Goal: Task Accomplishment & Management: Use online tool/utility

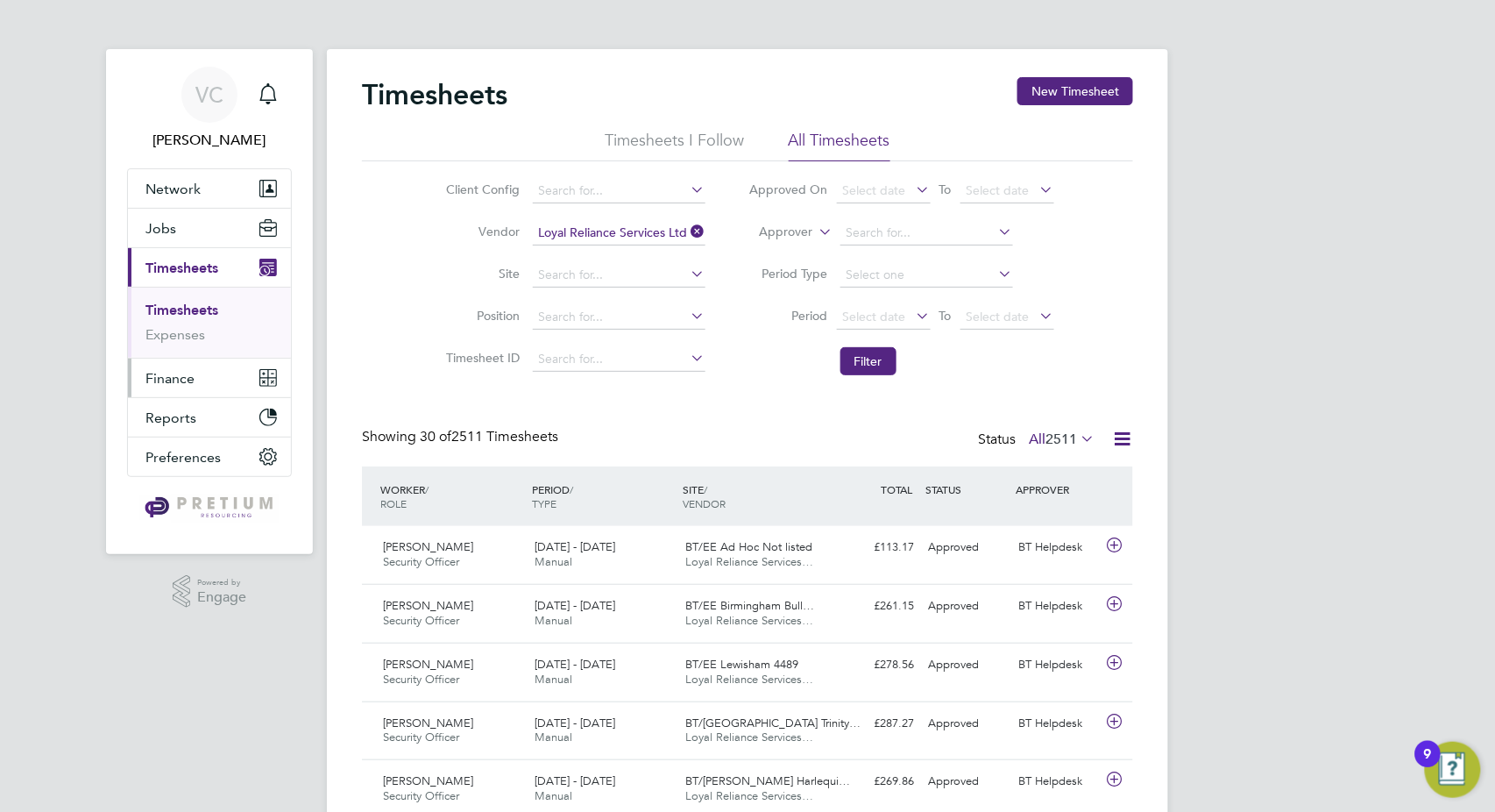
click at [186, 378] on span "Finance" at bounding box center [170, 379] width 49 height 17
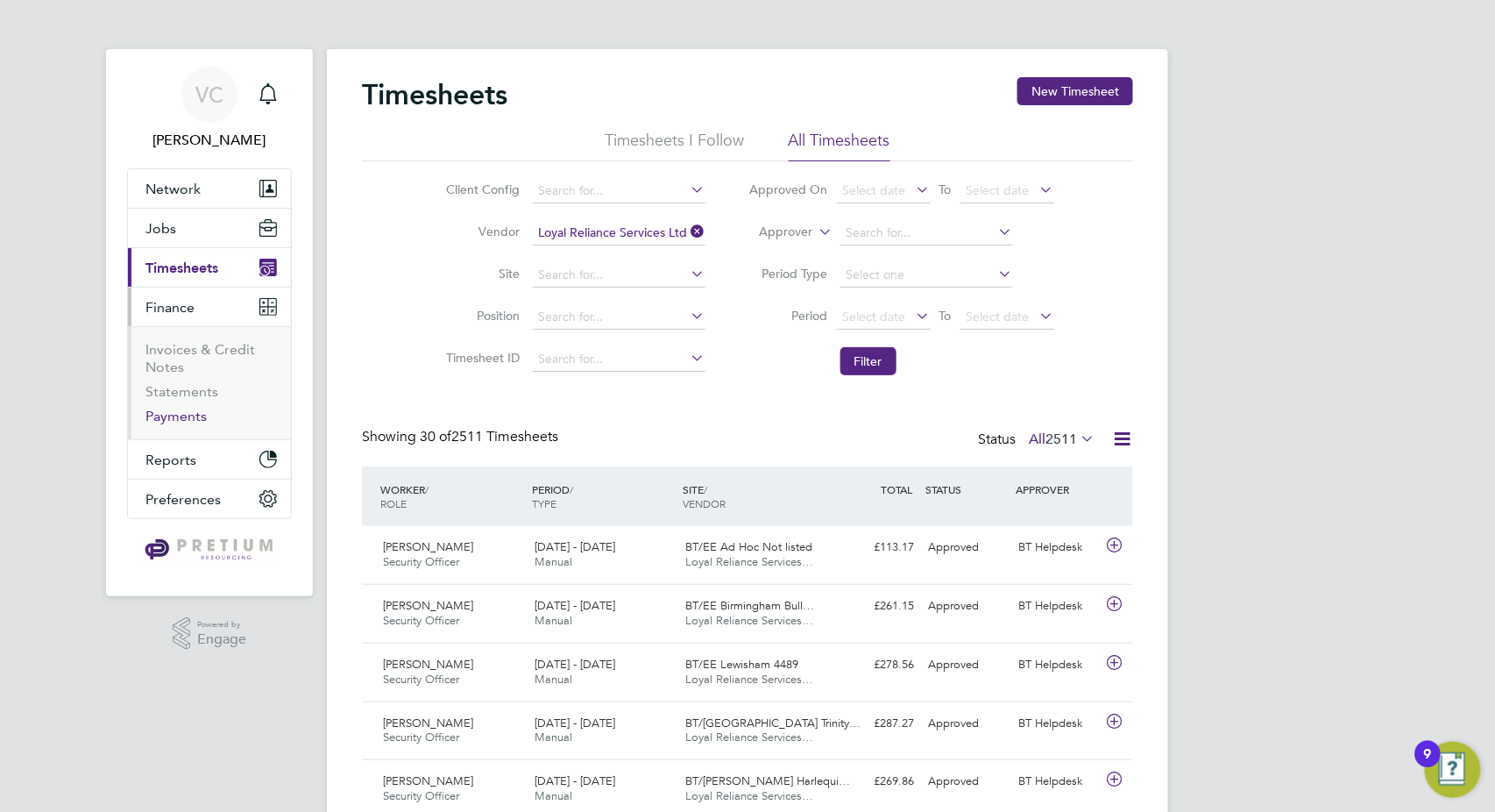
click at [183, 416] on link "Payments" at bounding box center [176, 416] width 61 height 17
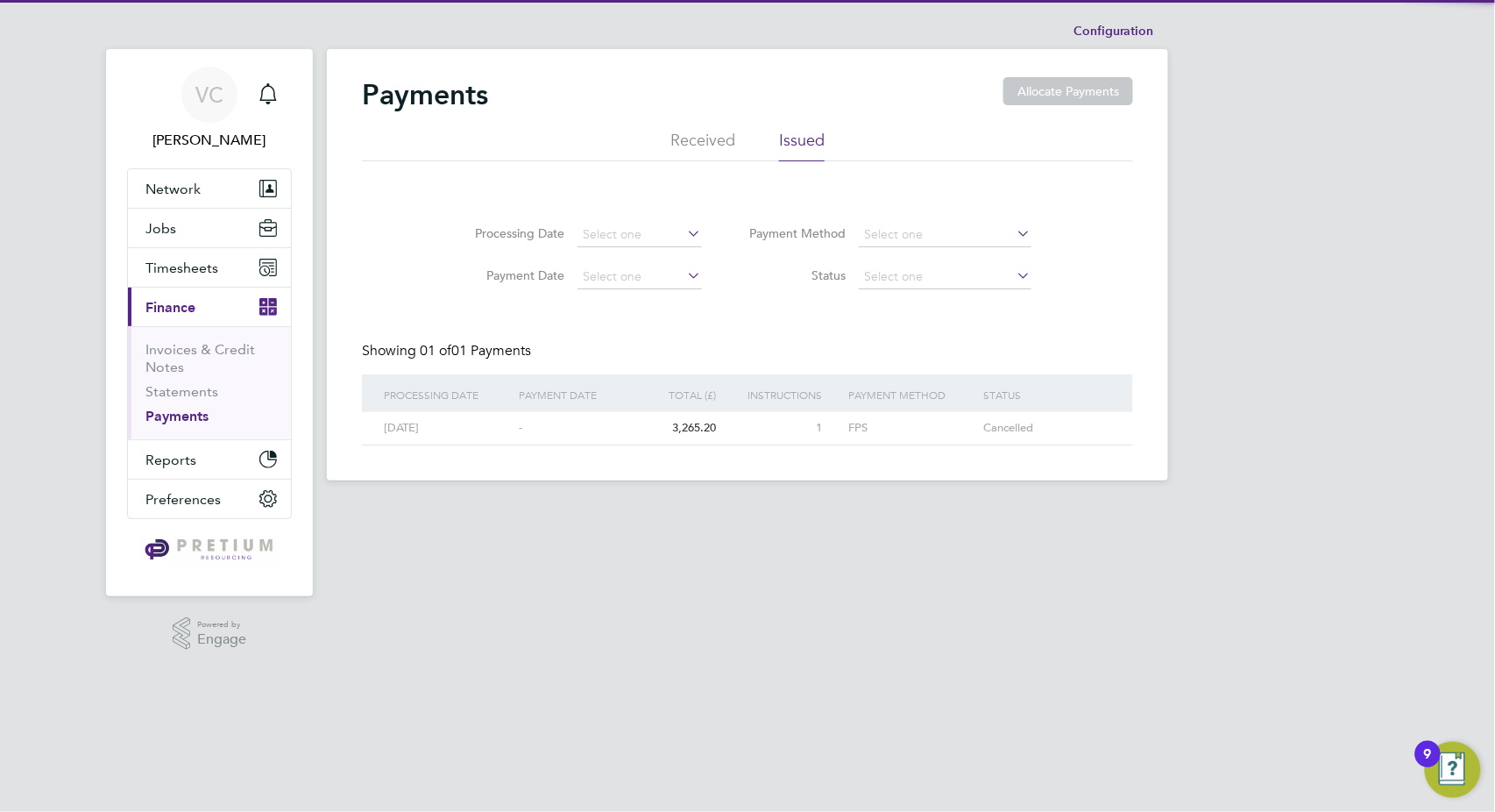
click at [710, 134] on li "Received" at bounding box center [703, 146] width 65 height 32
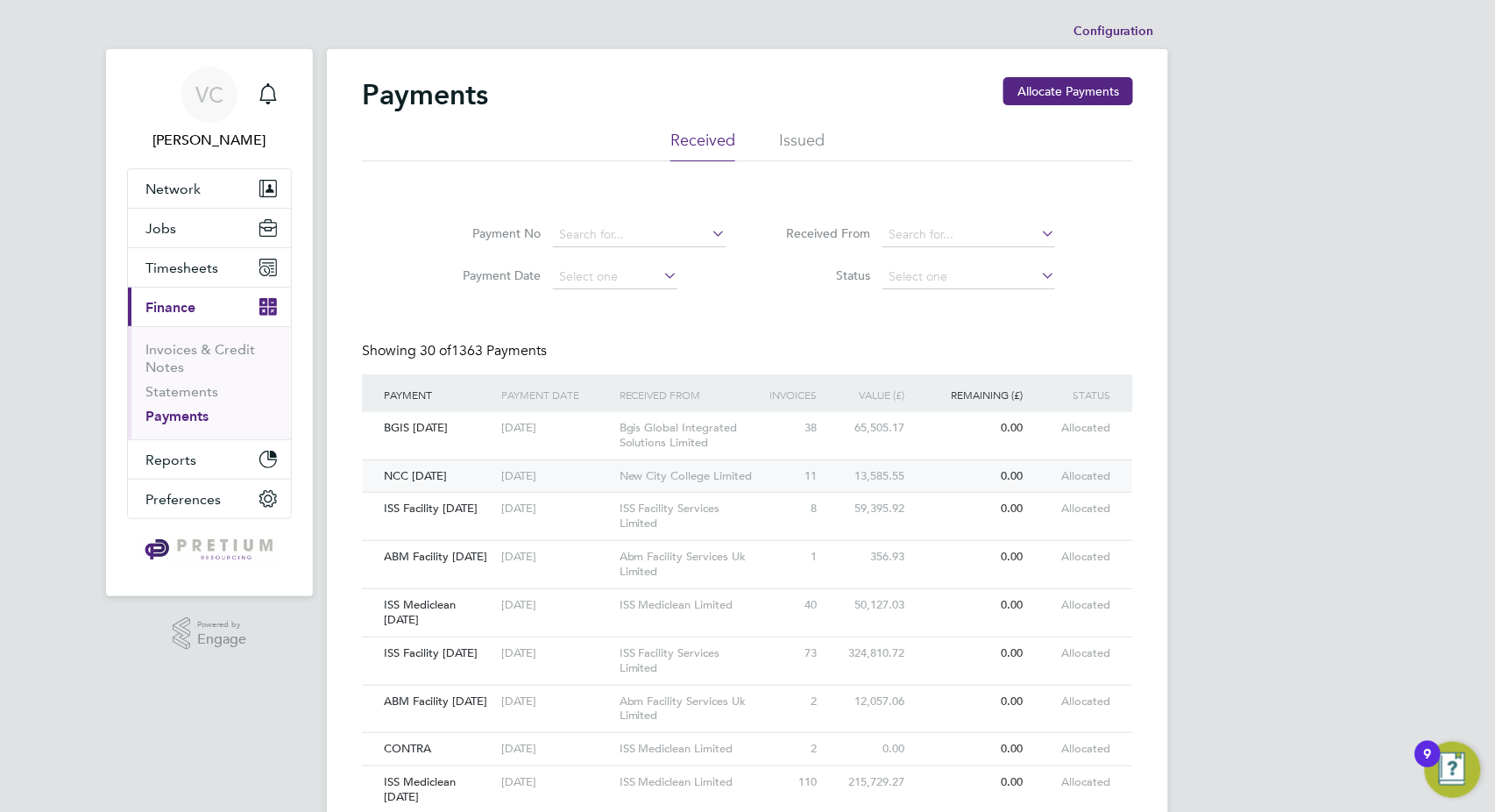
click at [749, 471] on div "New City College Limited" at bounding box center [689, 476] width 148 height 32
click at [194, 264] on span "Timesheets" at bounding box center [182, 268] width 72 height 17
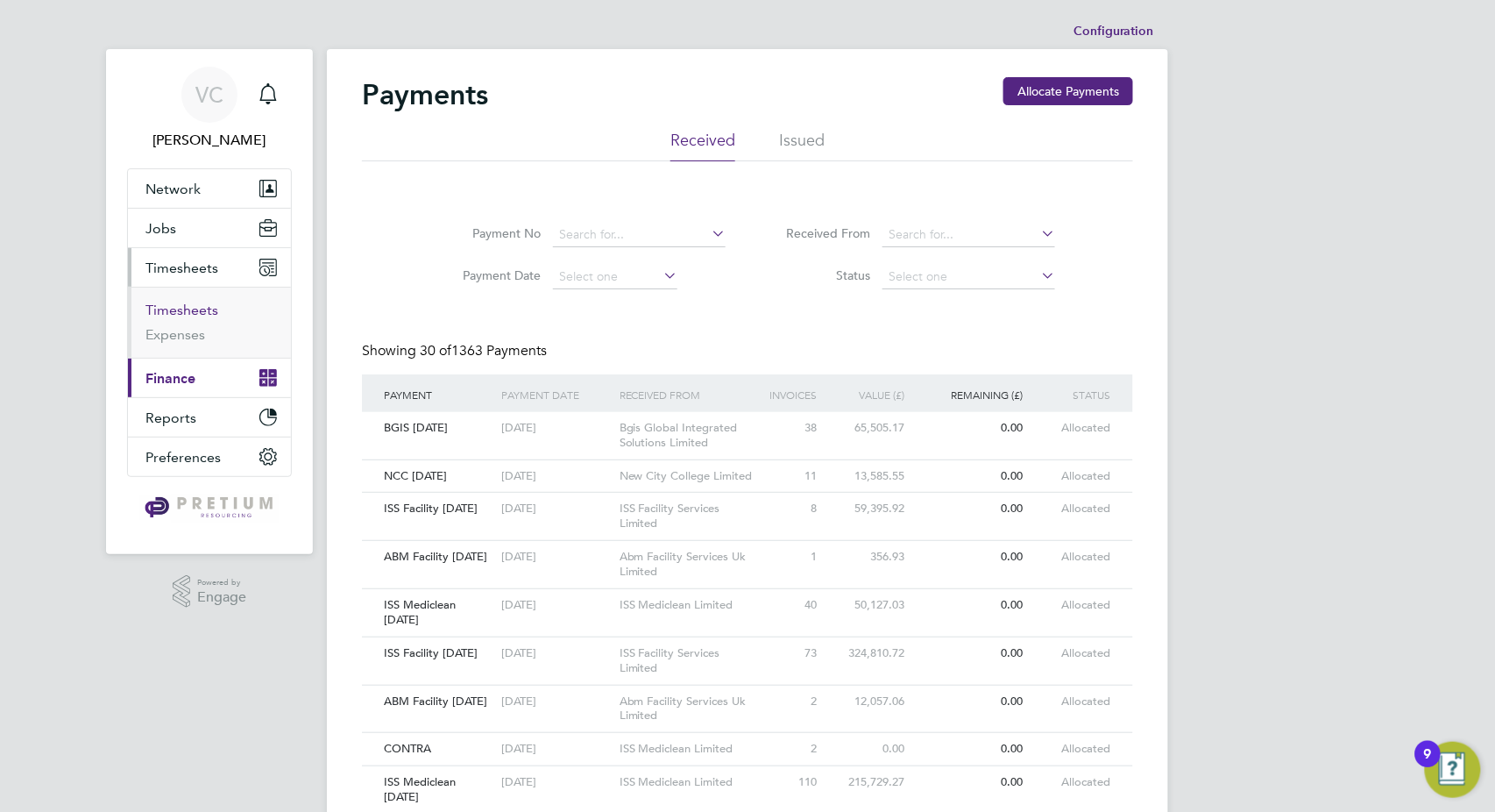
click at [197, 313] on link "Timesheets" at bounding box center [182, 310] width 72 height 17
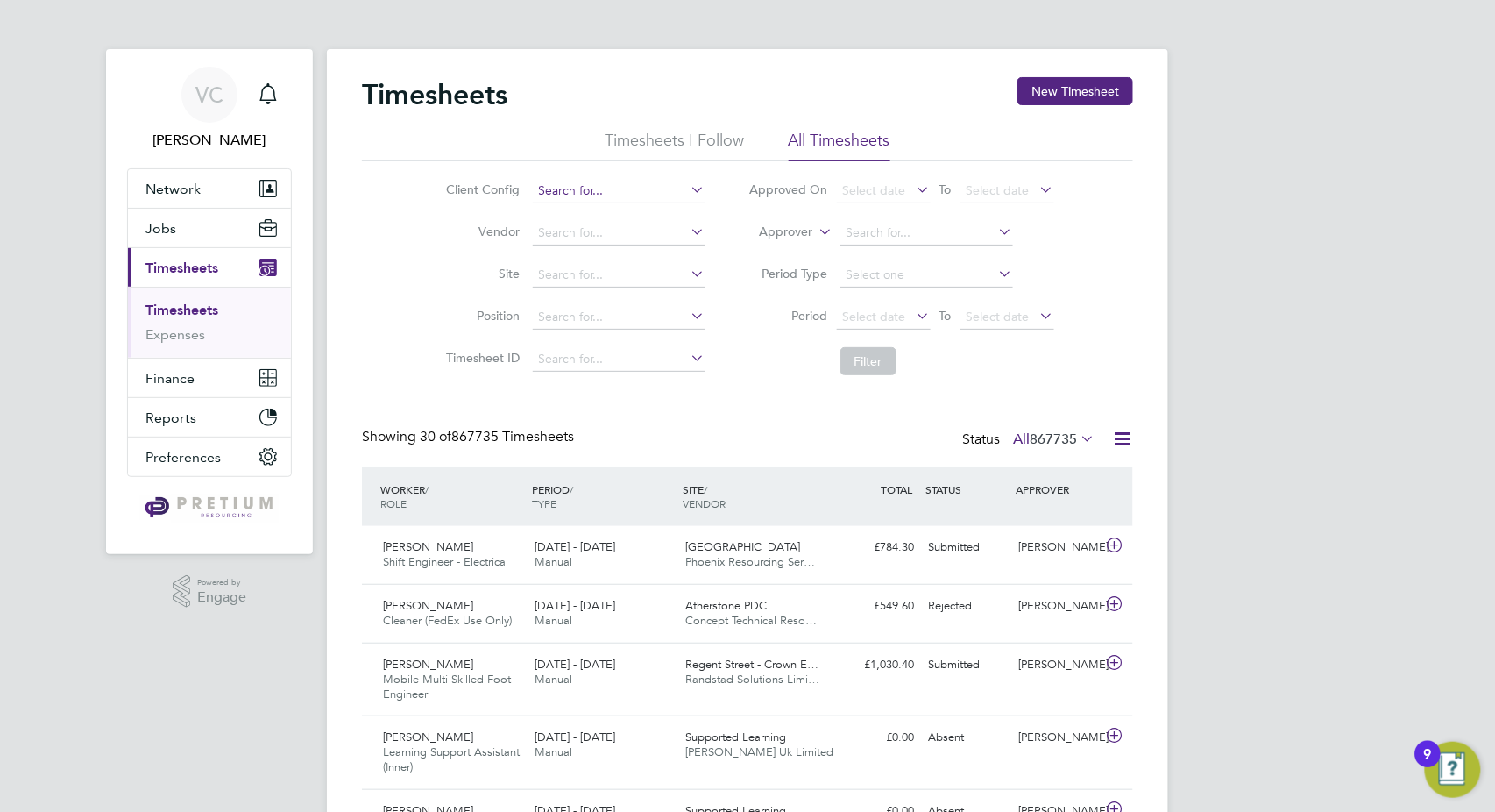
scroll to position [59, 151]
click at [584, 187] on input at bounding box center [619, 191] width 173 height 24
paste input "BGIS - Temporary GPE"
type input "BGIS - Temporary GPE"
click at [617, 201] on ul "BGIS - Temporary GPE" at bounding box center [618, 213] width 175 height 25
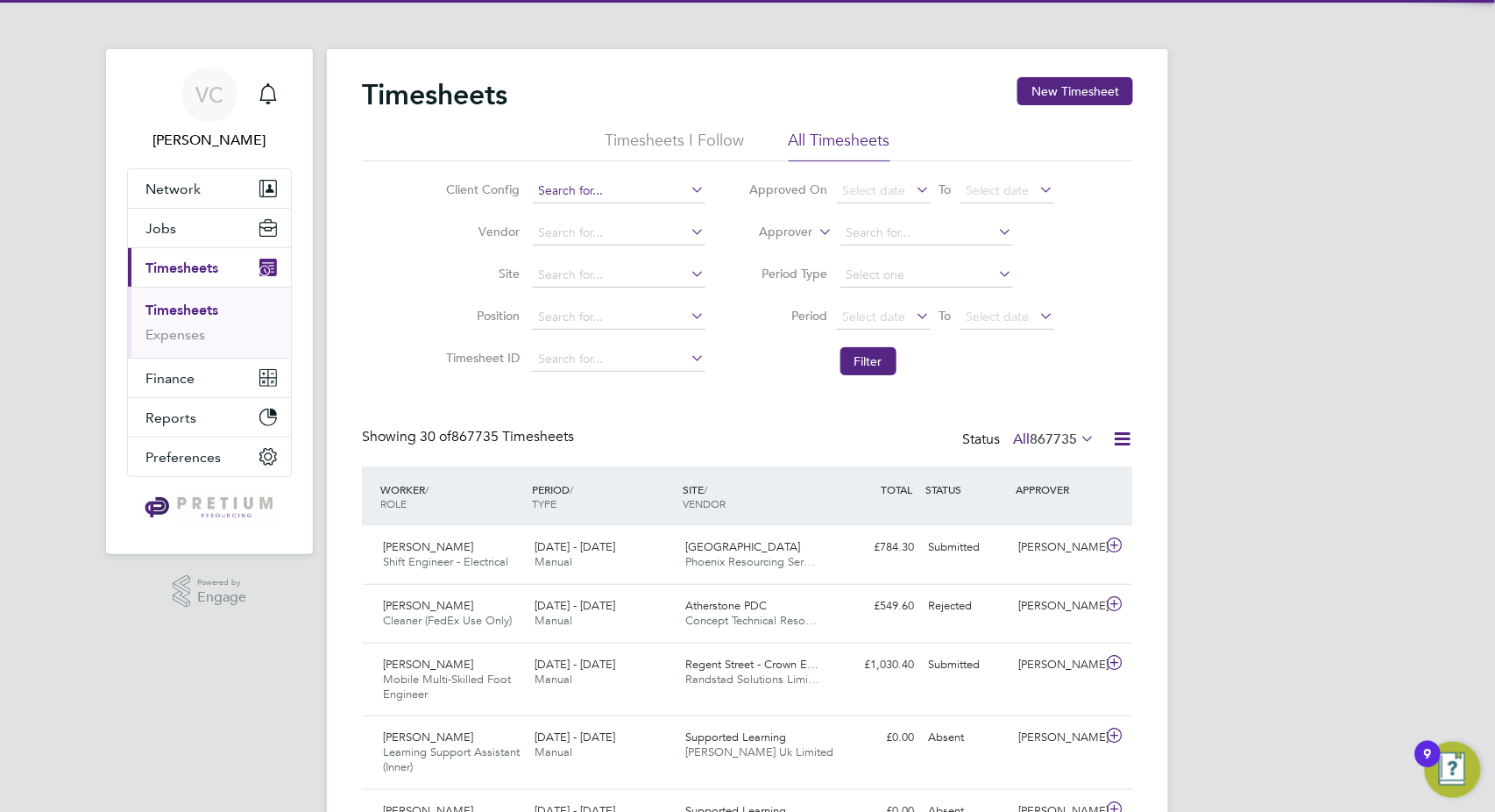
click at [624, 184] on input at bounding box center [619, 191] width 173 height 24
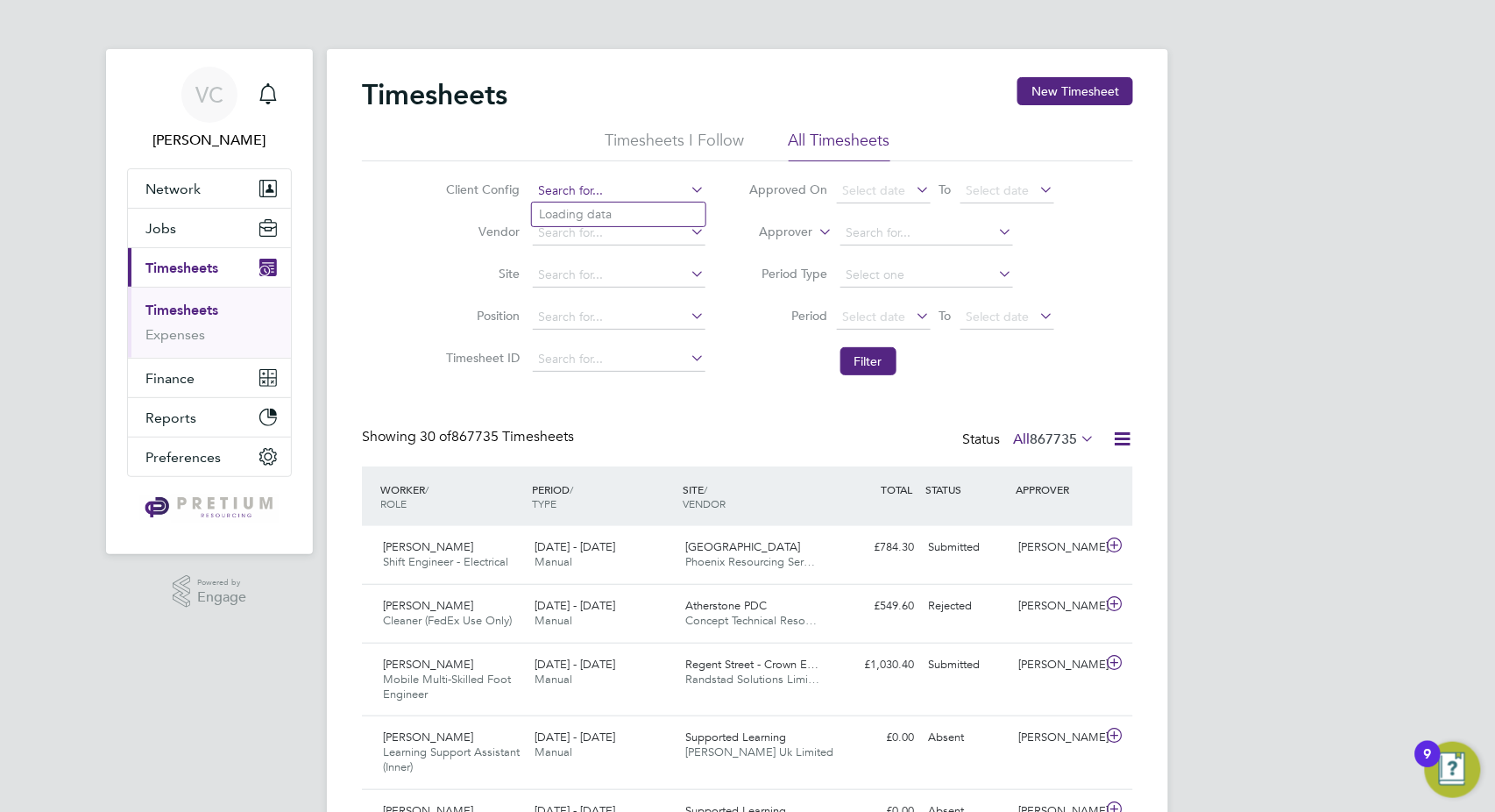
paste input "BGIS - Temporary GPE"
click at [631, 209] on b "Temporary" at bounding box center [607, 214] width 60 height 15
type input "BGIS - Temporary GPE"
click at [875, 353] on button "Filter" at bounding box center [869, 361] width 56 height 28
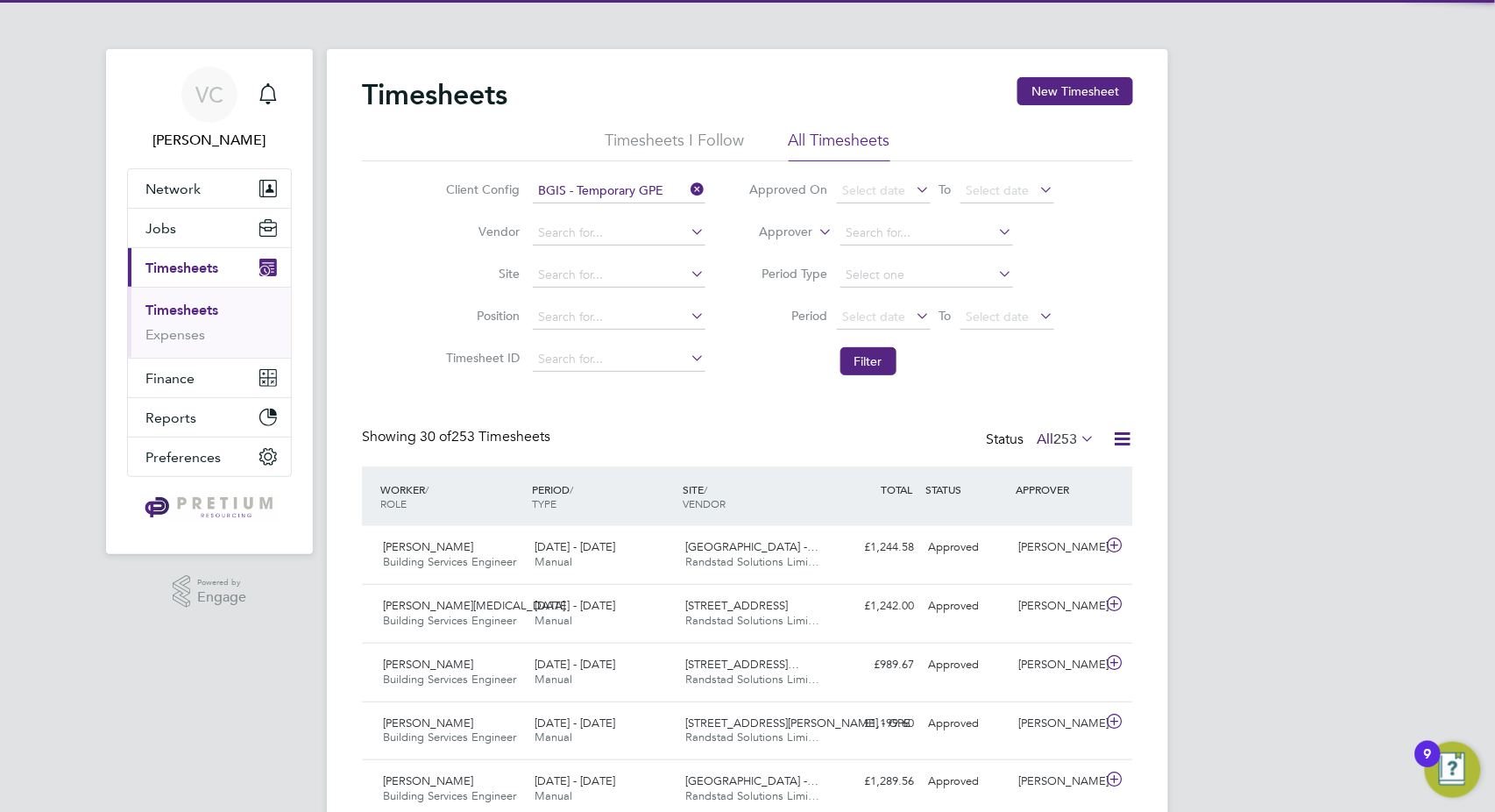
click at [1120, 439] on icon at bounding box center [1123, 439] width 22 height 22
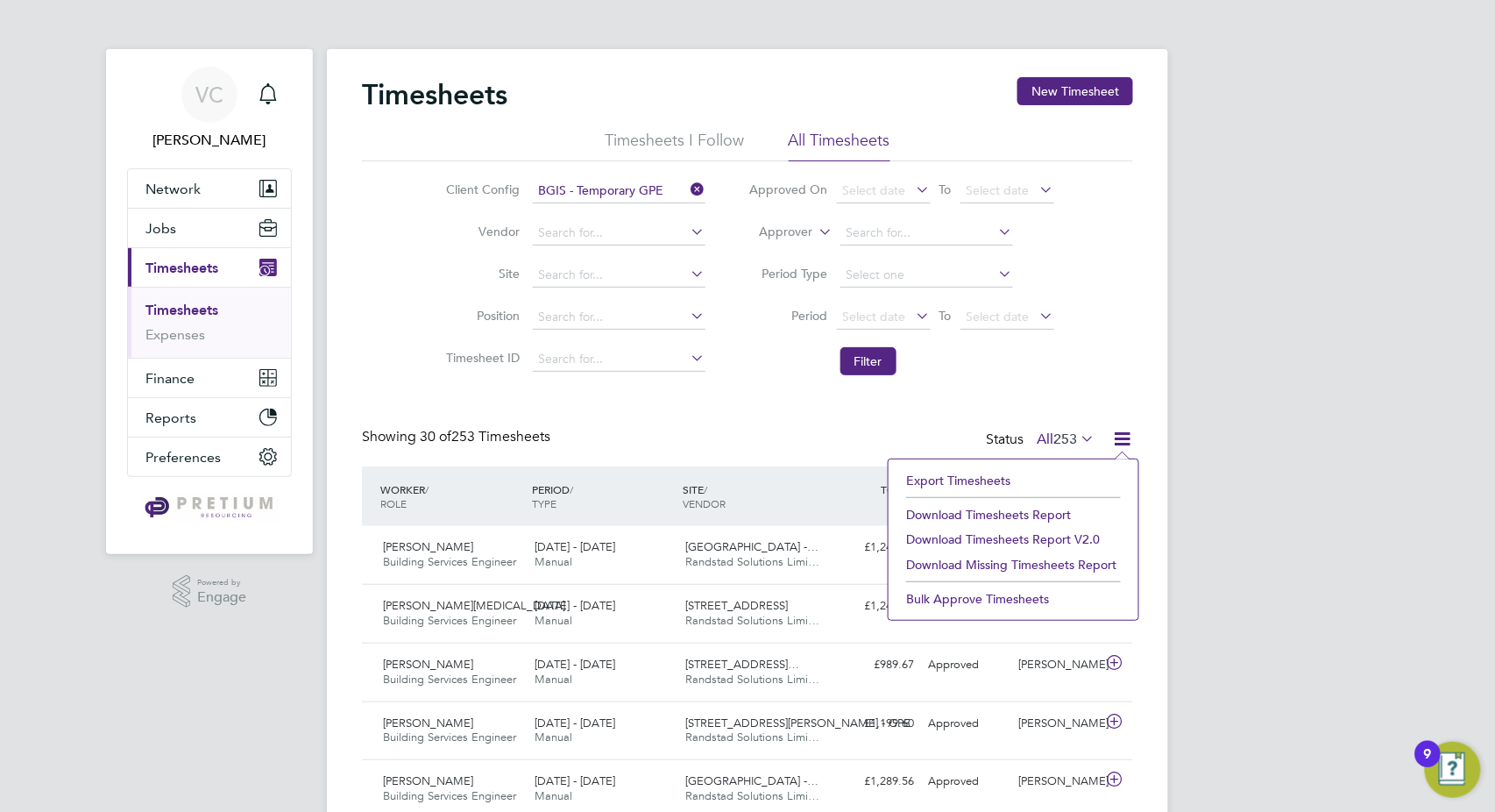
click at [1030, 514] on li "Download Timesheets Report" at bounding box center [1013, 514] width 232 height 24
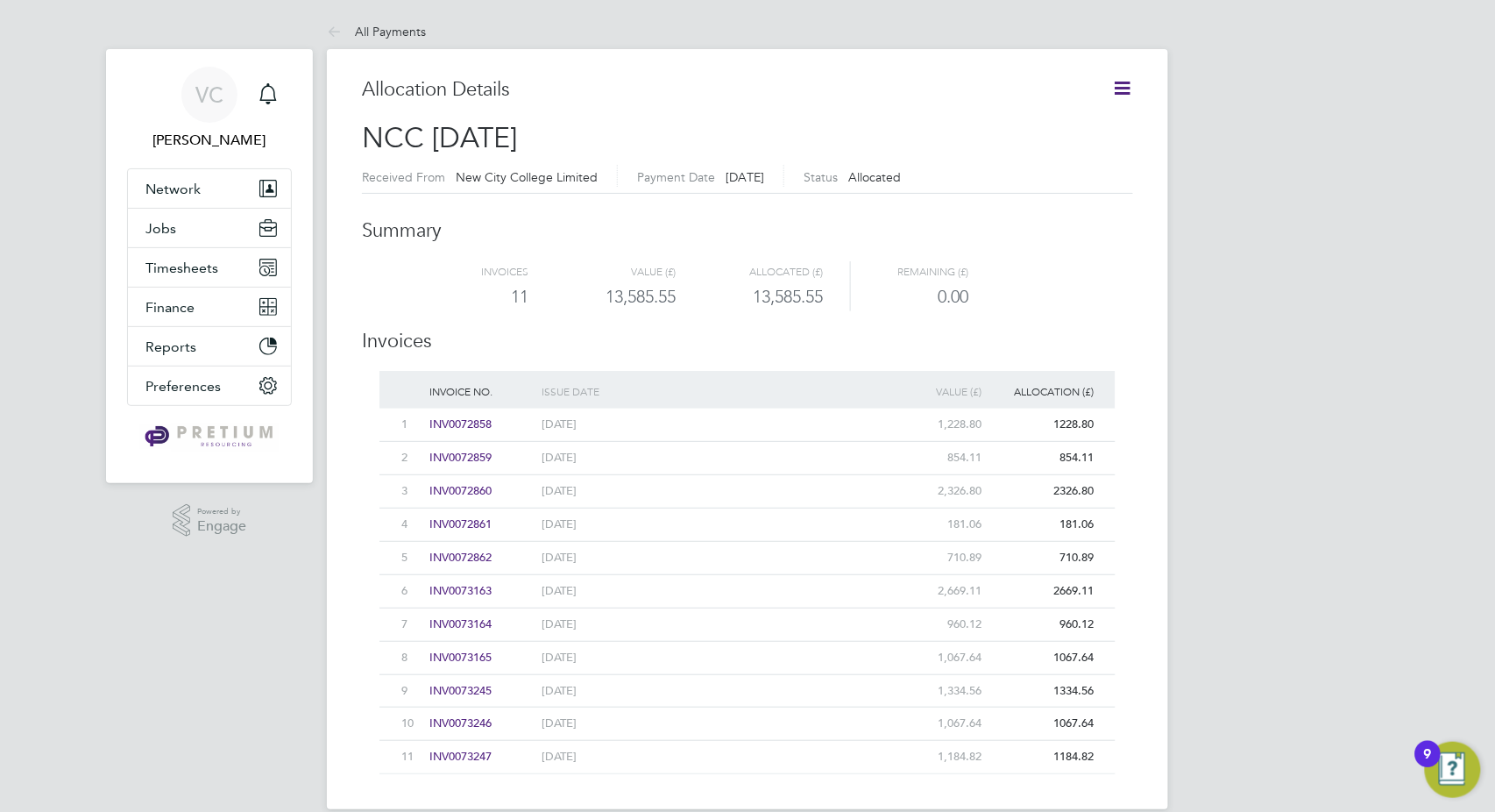
click at [1129, 83] on icon at bounding box center [1123, 88] width 22 height 22
click at [1070, 154] on li "Download related timesheets" at bounding box center [1035, 154] width 191 height 24
click at [202, 263] on span "Timesheets" at bounding box center [182, 268] width 72 height 17
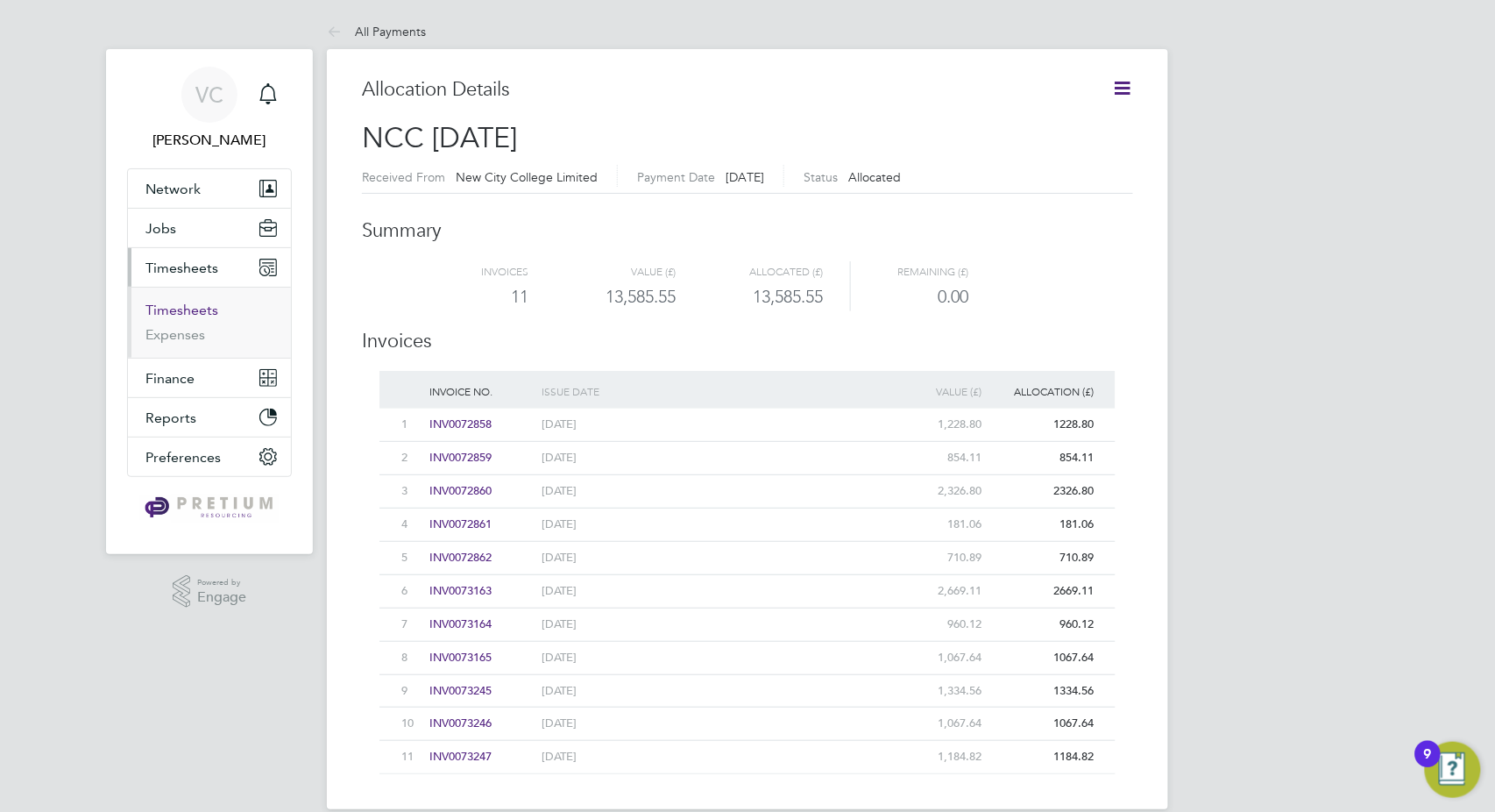
click at [183, 310] on link "Timesheets" at bounding box center [182, 310] width 72 height 17
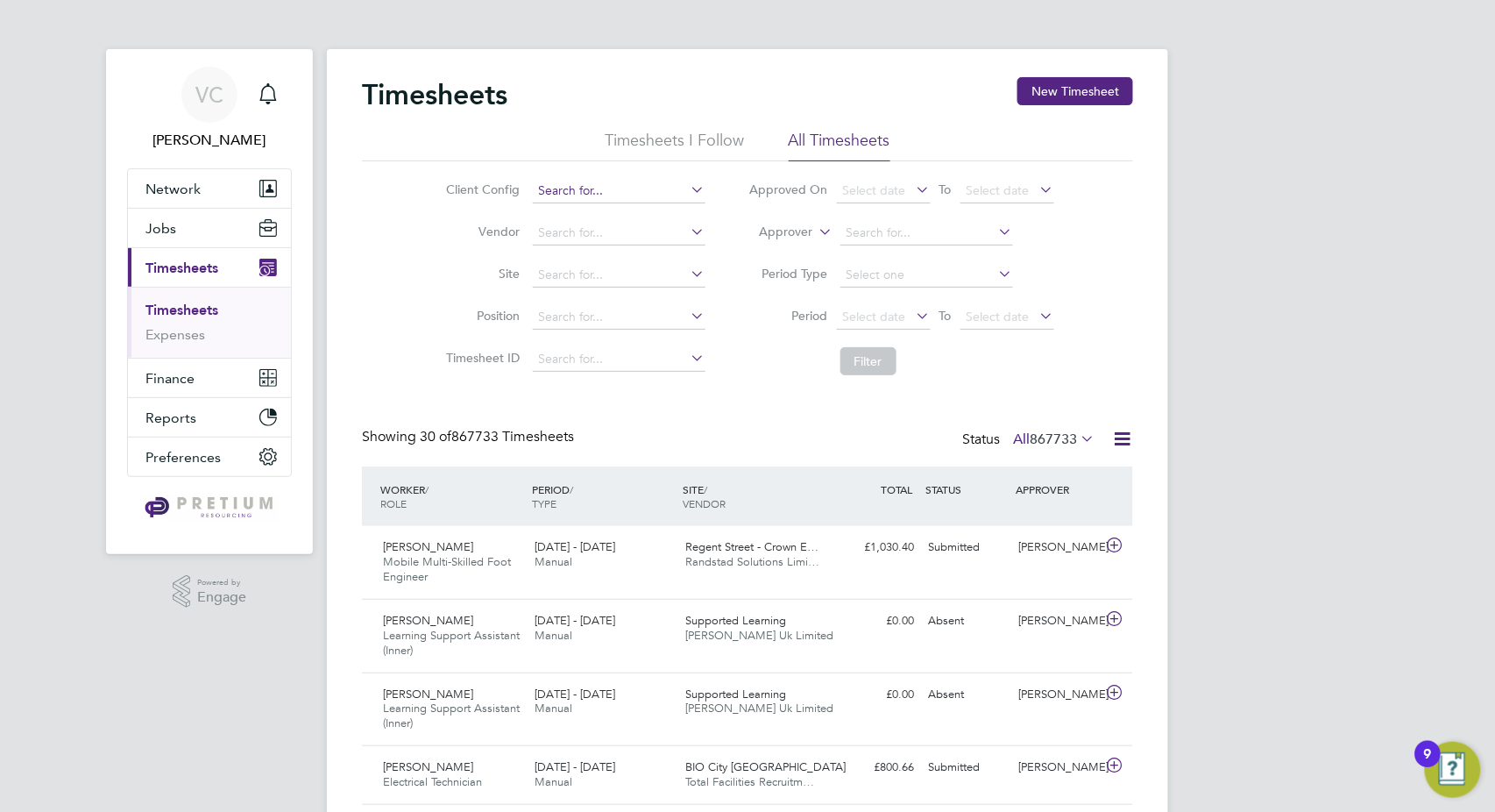
click at [607, 181] on input at bounding box center [619, 191] width 173 height 24
paste input "BSix"
type input "BSix"
click at [583, 223] on li "BSix" at bounding box center [618, 214] width 174 height 24
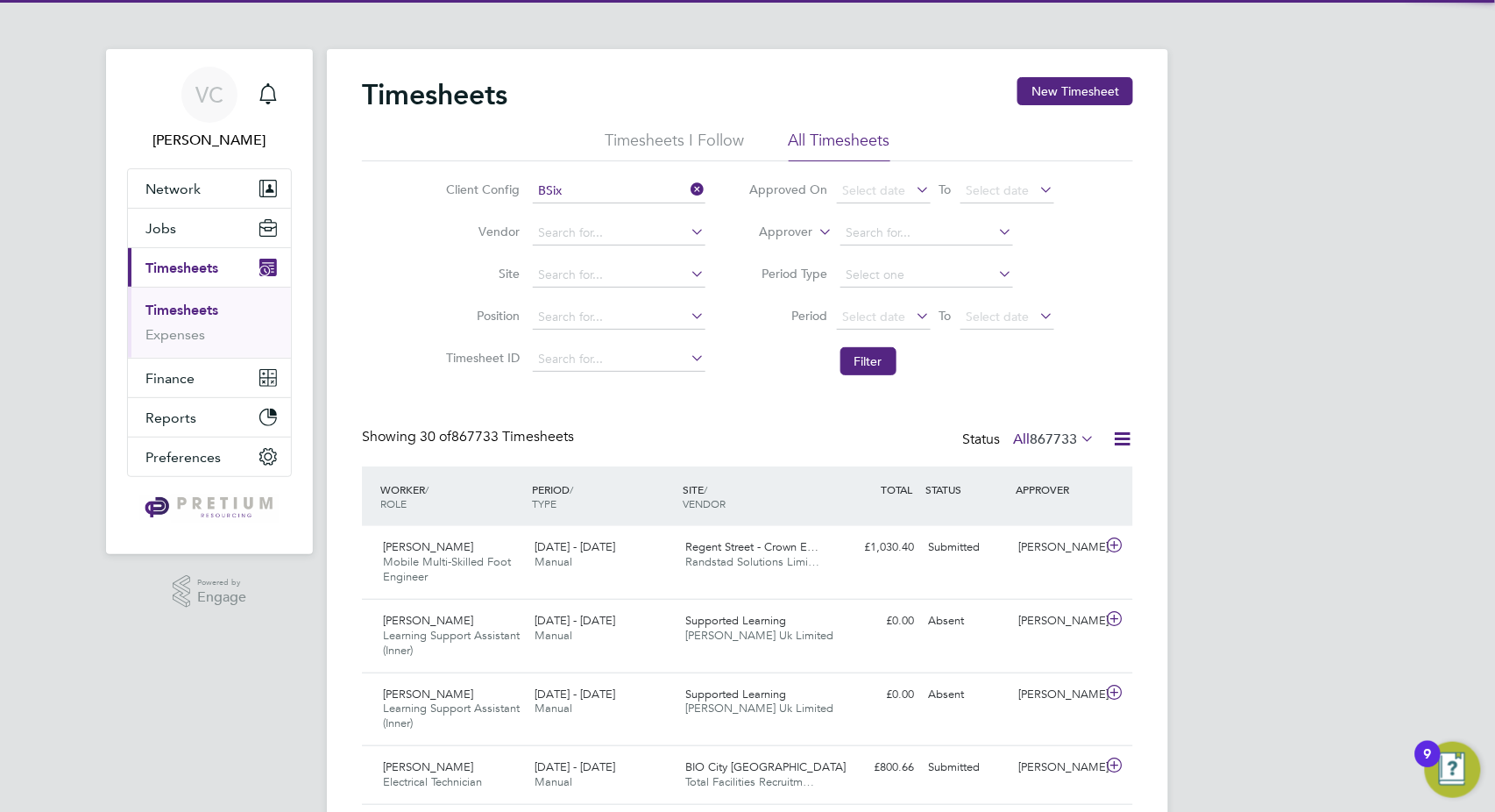
drag, startPoint x: 876, startPoint y: 365, endPoint x: 900, endPoint y: 367, distance: 24.1
click at [876, 366] on button "Filter" at bounding box center [869, 361] width 56 height 28
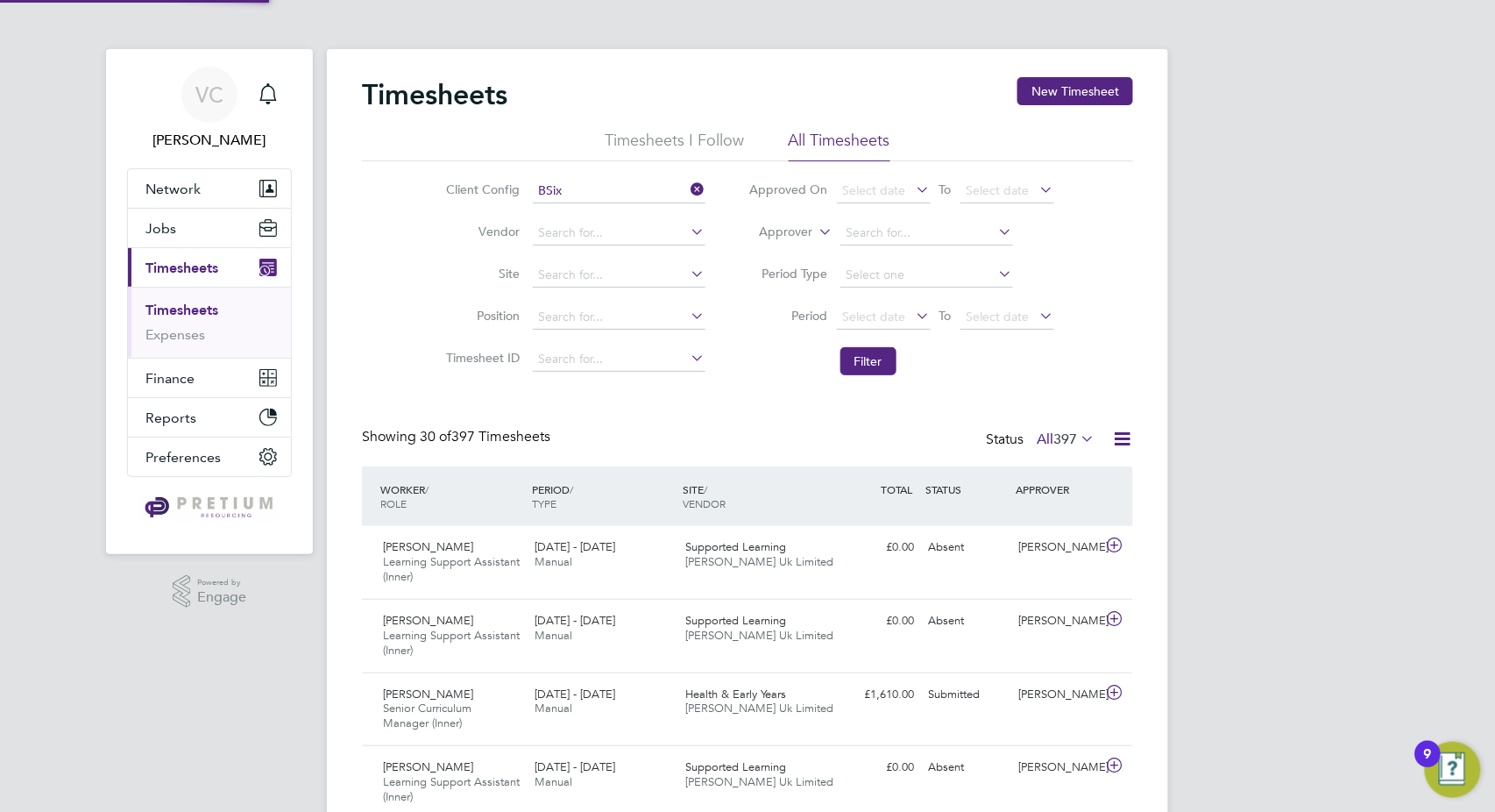
scroll to position [59, 151]
click at [1125, 434] on icon at bounding box center [1123, 439] width 22 height 22
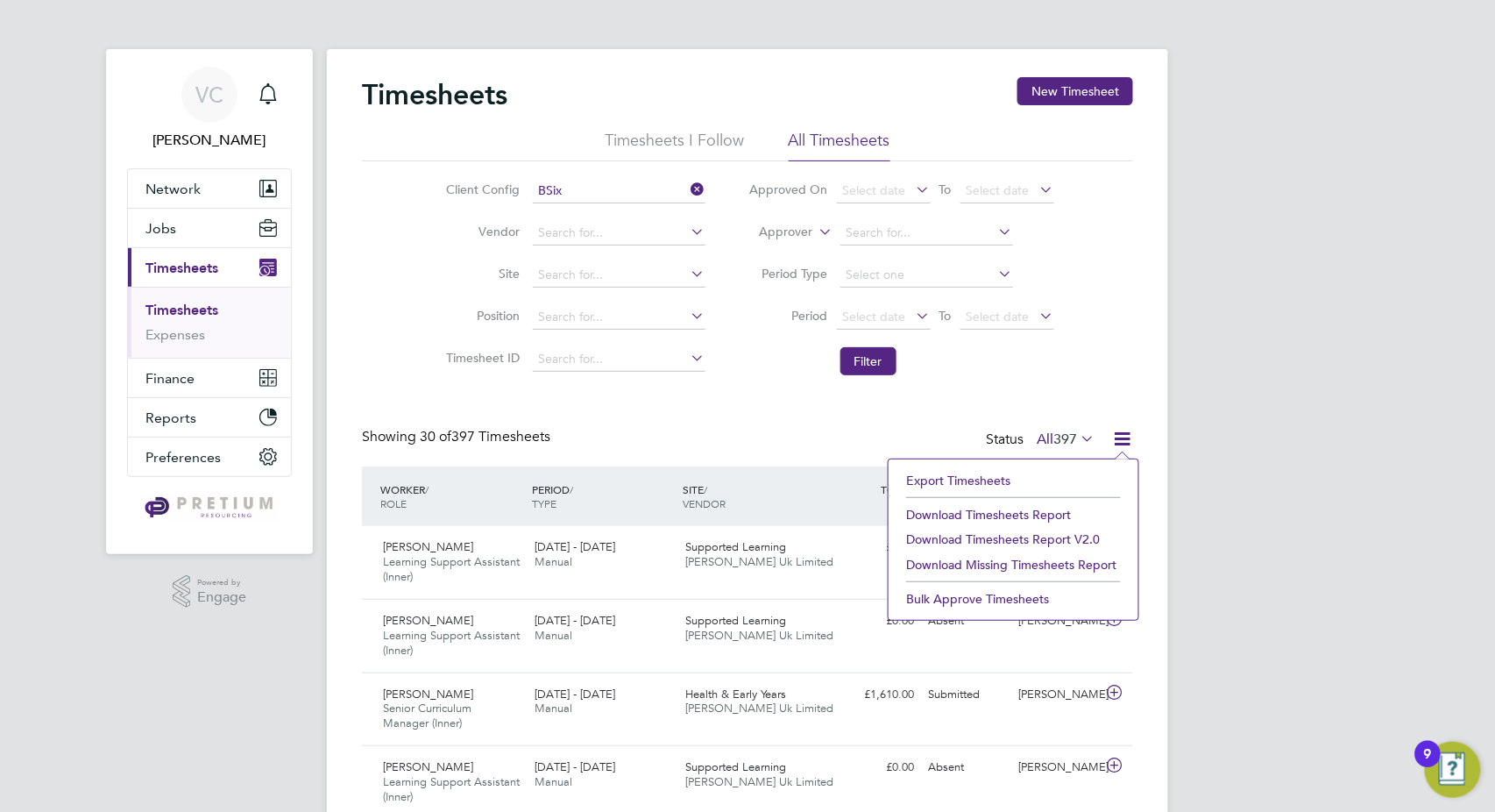
drag, startPoint x: 1068, startPoint y: 508, endPoint x: 1048, endPoint y: 534, distance: 32.8
click at [1068, 507] on li "Download Timesheets Report" at bounding box center [1013, 514] width 232 height 24
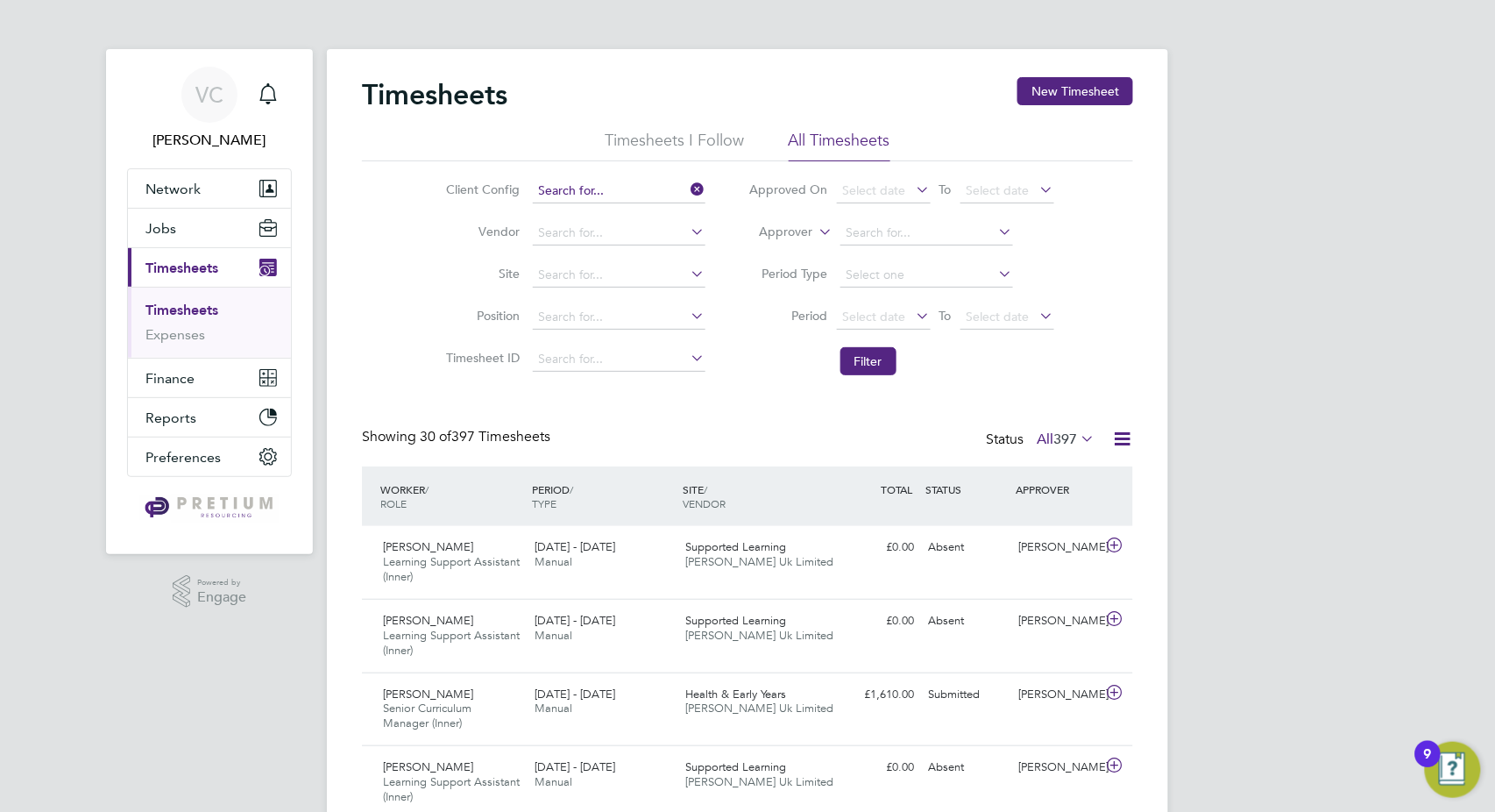
click at [583, 198] on input at bounding box center [619, 191] width 173 height 24
paste input "Ardleigh Green"
type input "Ardleigh Green"
click at [598, 211] on b "Green" at bounding box center [610, 214] width 35 height 15
click at [870, 365] on button "Filter" at bounding box center [869, 361] width 56 height 28
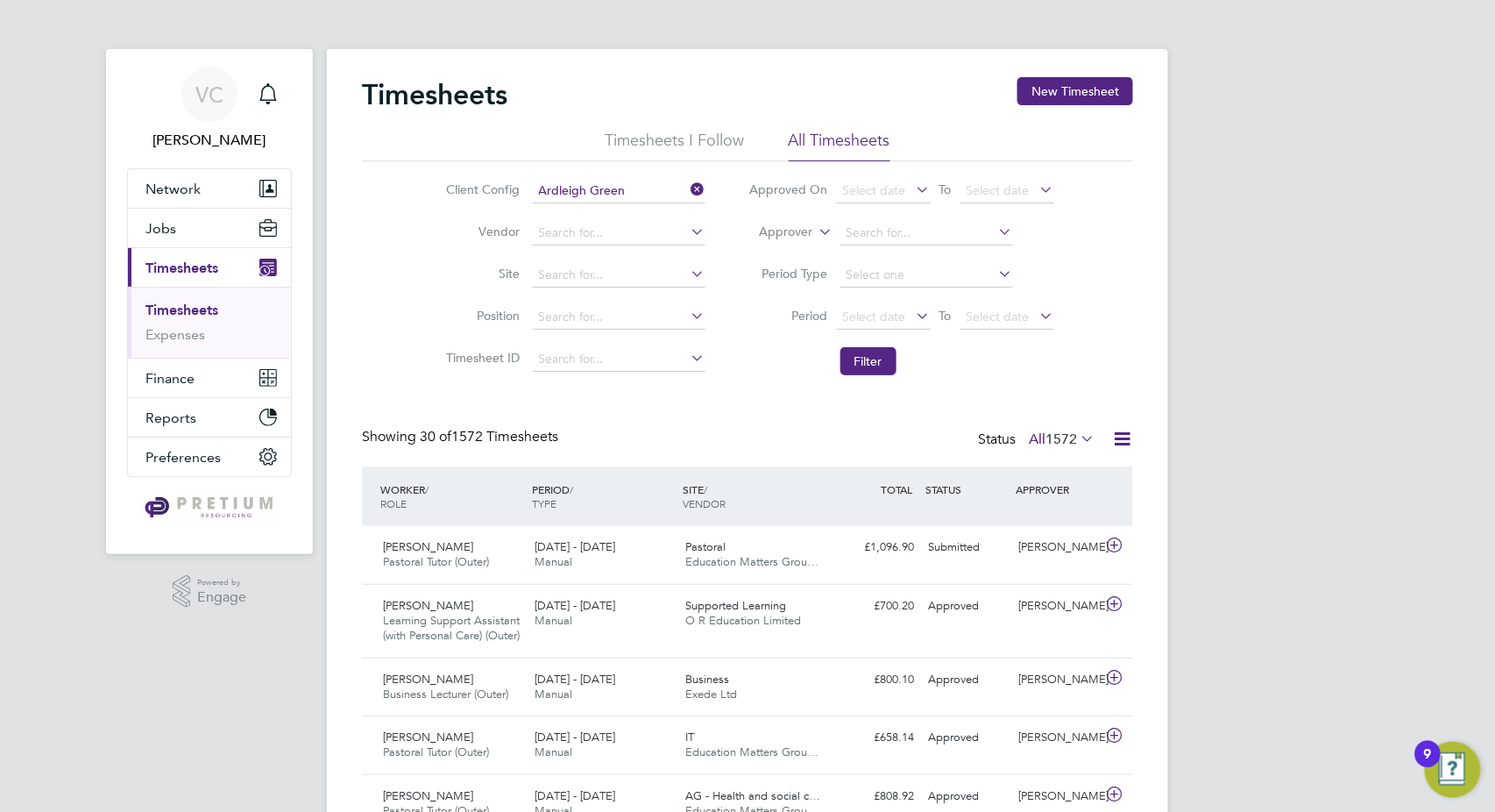
click at [1123, 441] on icon at bounding box center [1123, 439] width 22 height 22
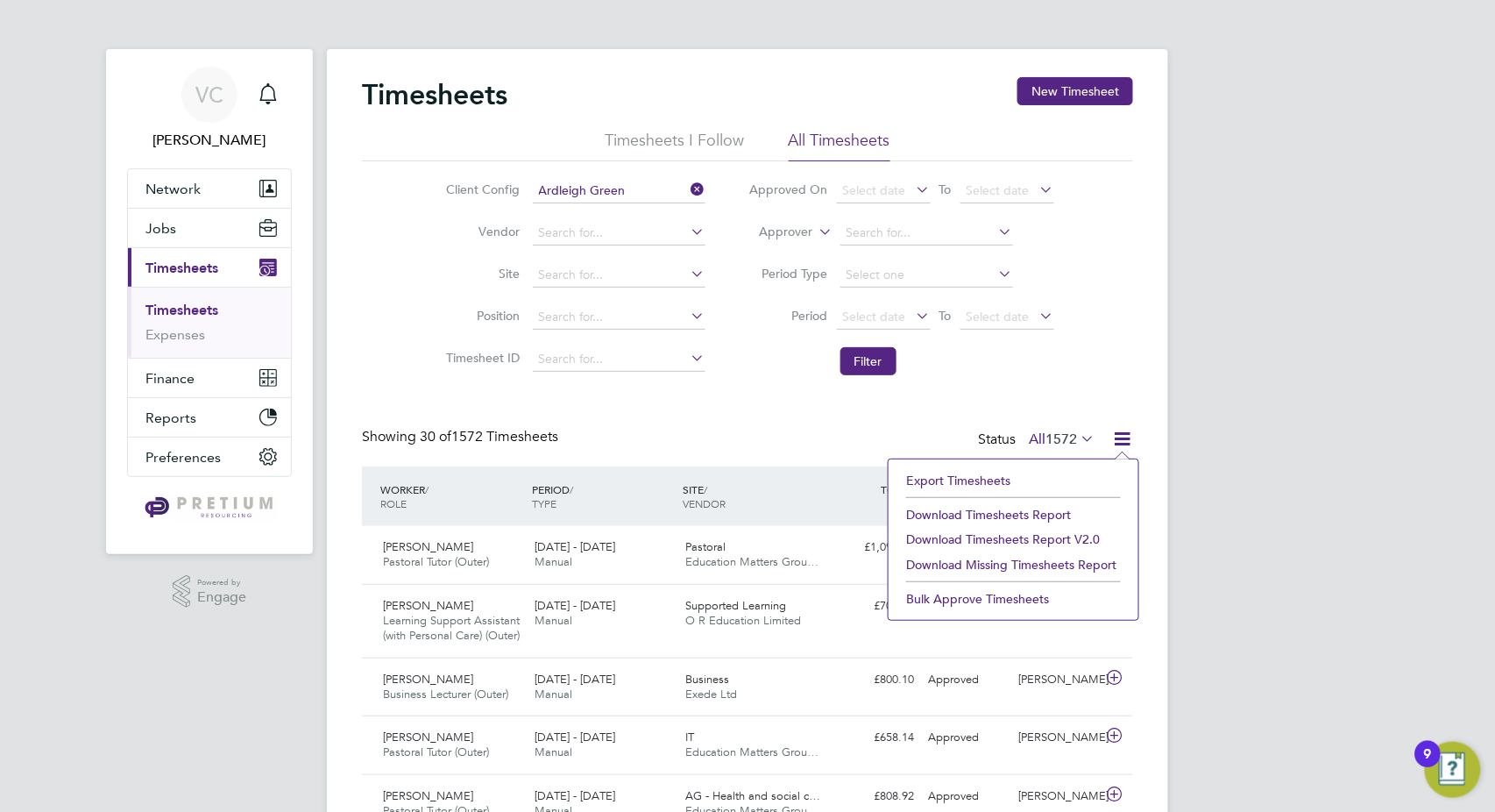
click at [1031, 513] on li "Download Timesheets Report" at bounding box center [1013, 514] width 232 height 24
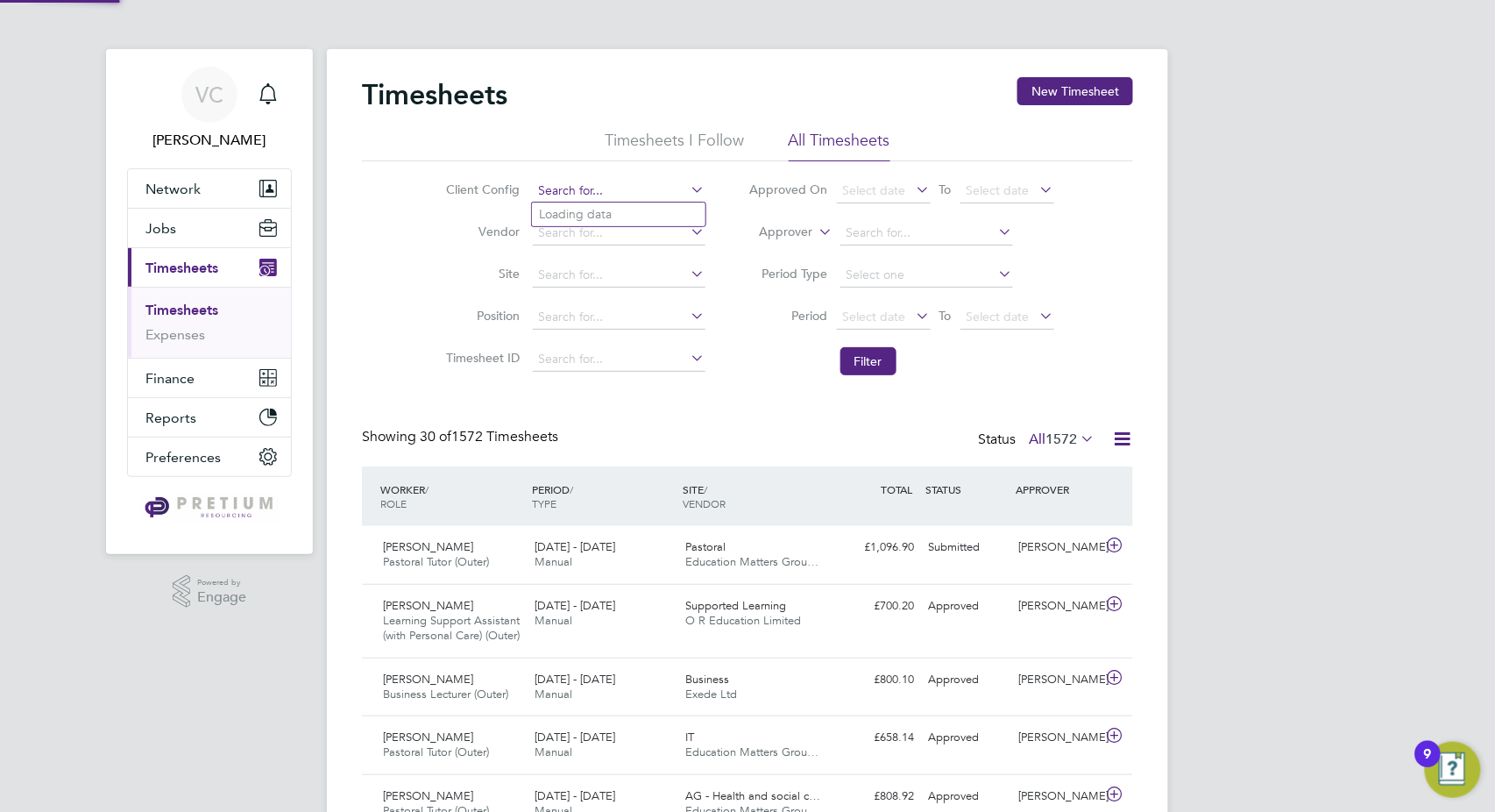
click at [598, 195] on input at bounding box center [619, 191] width 173 height 24
paste input "Hackney Campus"
type input "Hackney Campus"
click at [644, 218] on b "Campus" at bounding box center [667, 214] width 46 height 15
click at [865, 363] on button "Filter" at bounding box center [869, 361] width 56 height 28
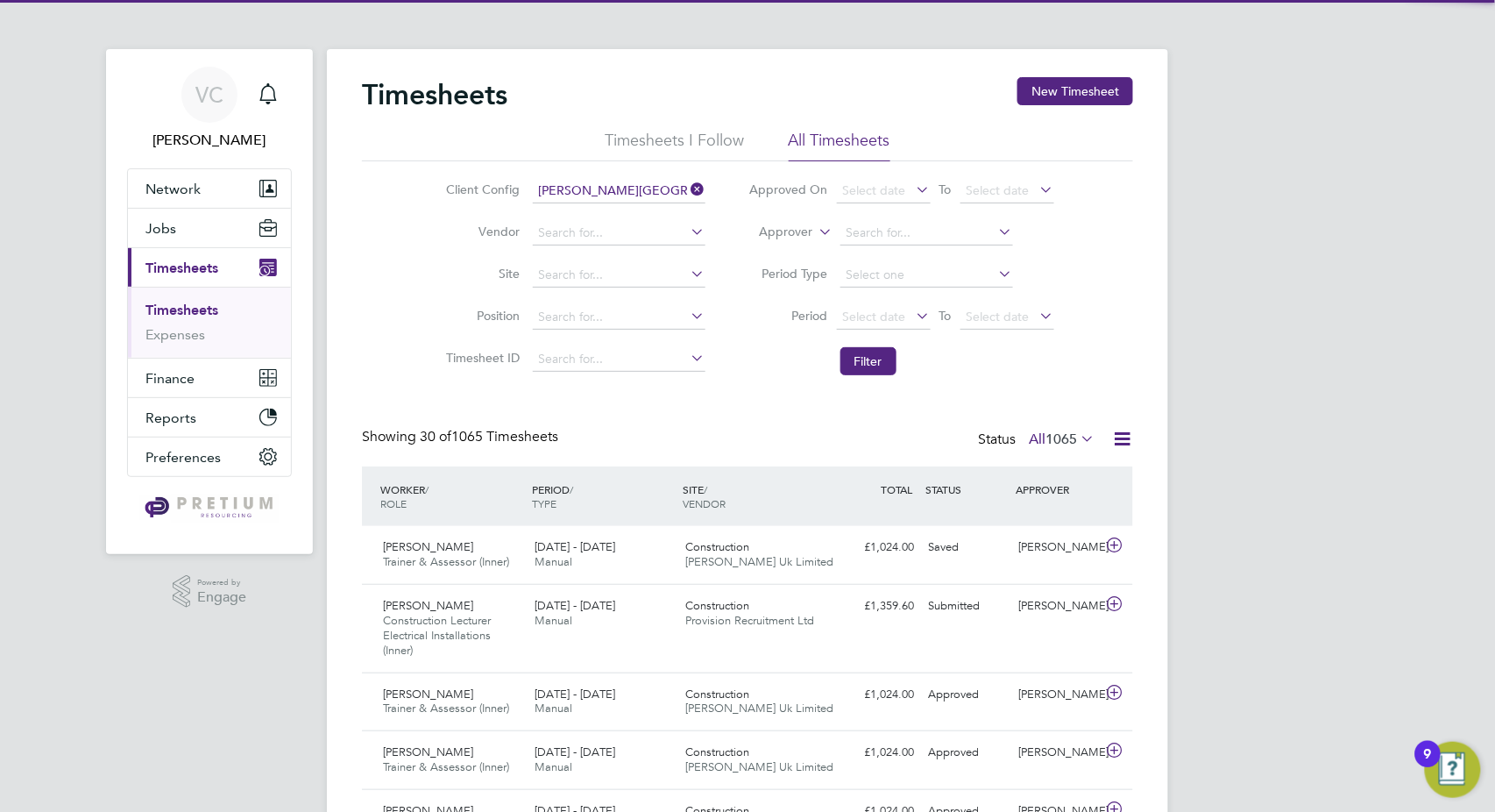
click at [1127, 442] on icon at bounding box center [1123, 439] width 22 height 22
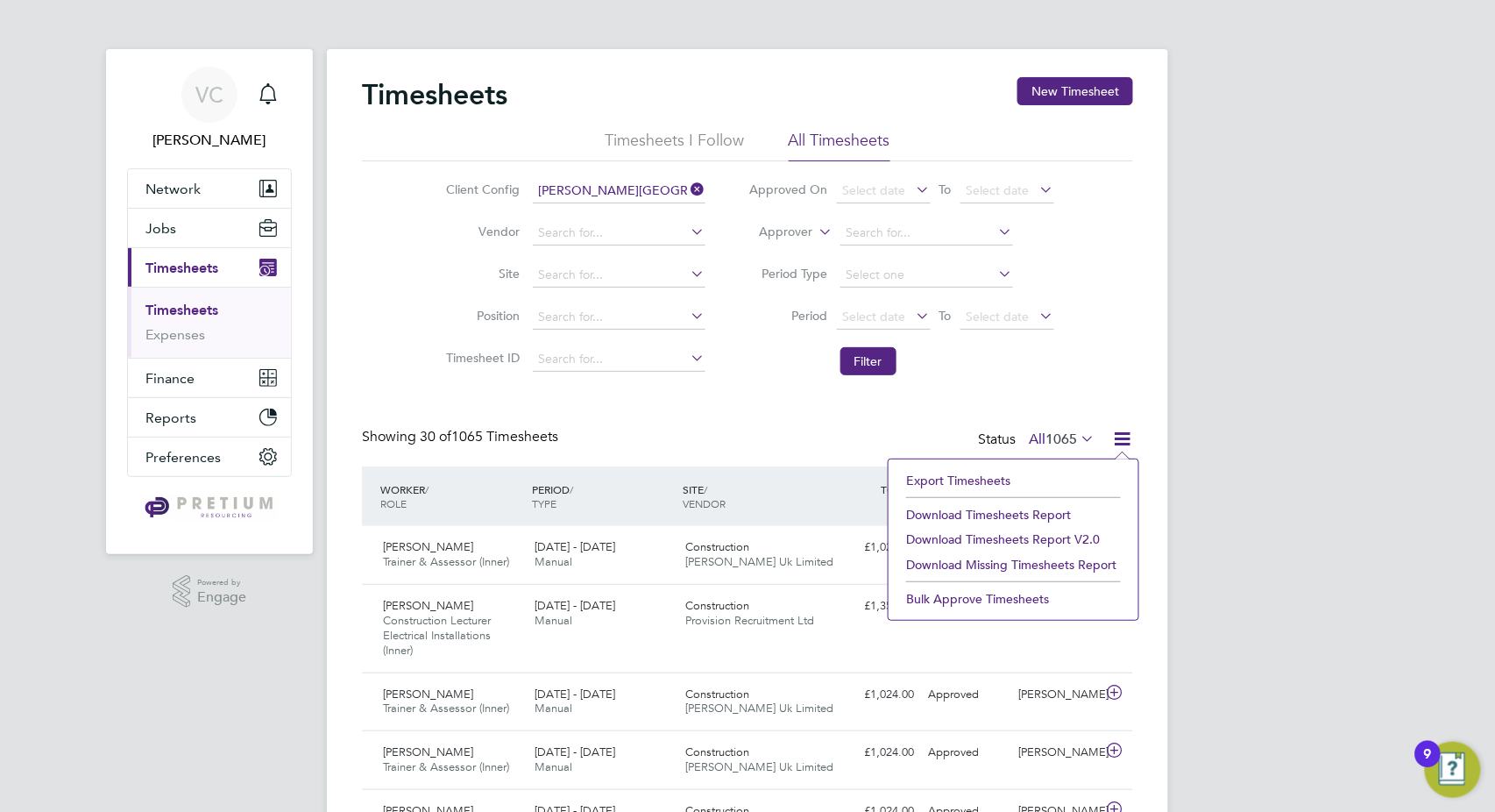
click at [1008, 517] on li "Download Timesheets Report" at bounding box center [1013, 514] width 232 height 24
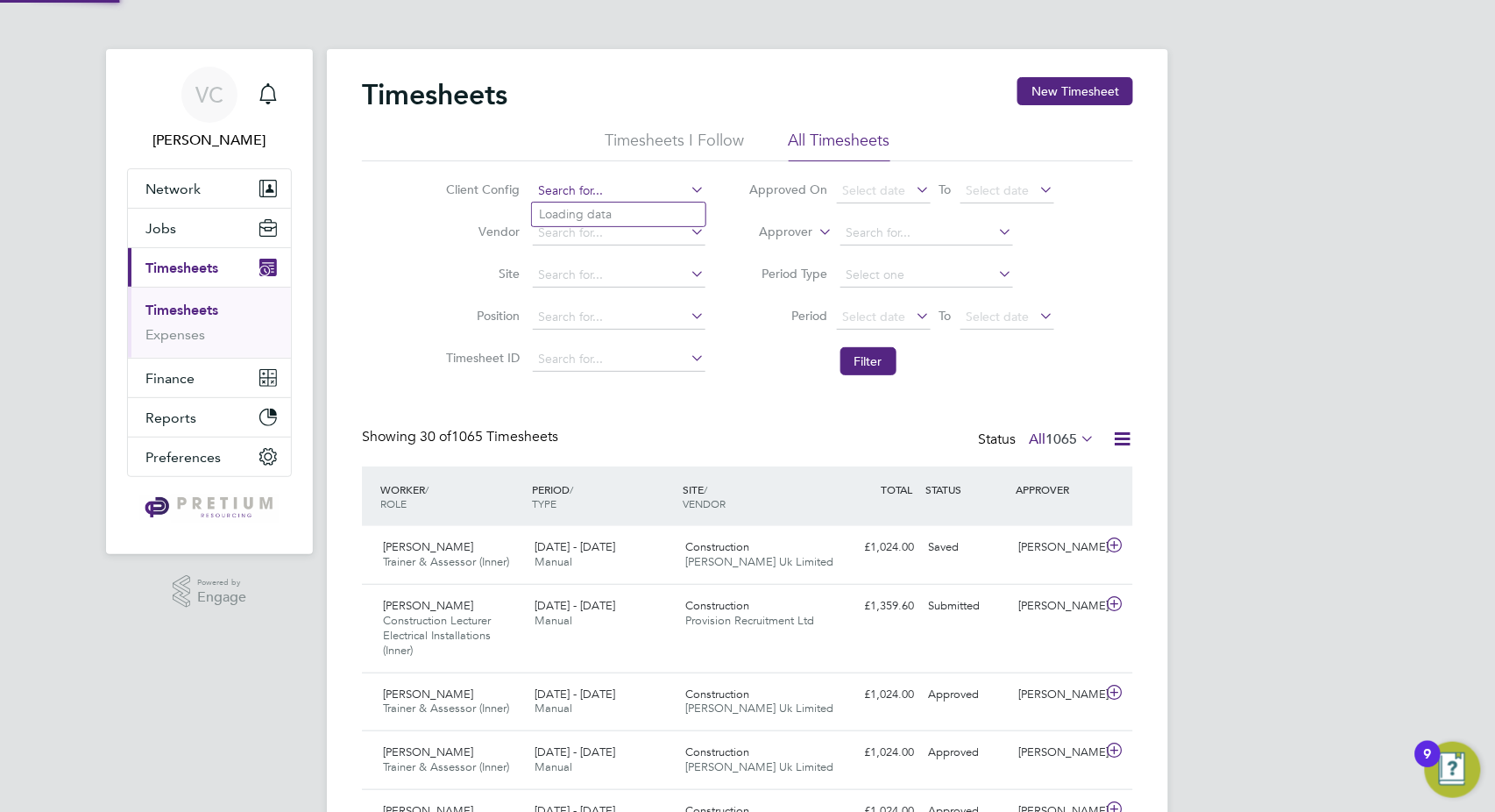
click at [598, 194] on input at bounding box center [619, 191] width 173 height 24
paste input "Epping Forest Campus"
type input "Epping Forest Campus"
click at [636, 205] on li "Epping Forest Campus" at bounding box center [618, 214] width 174 height 24
click at [861, 359] on button "Filter" at bounding box center [869, 361] width 56 height 28
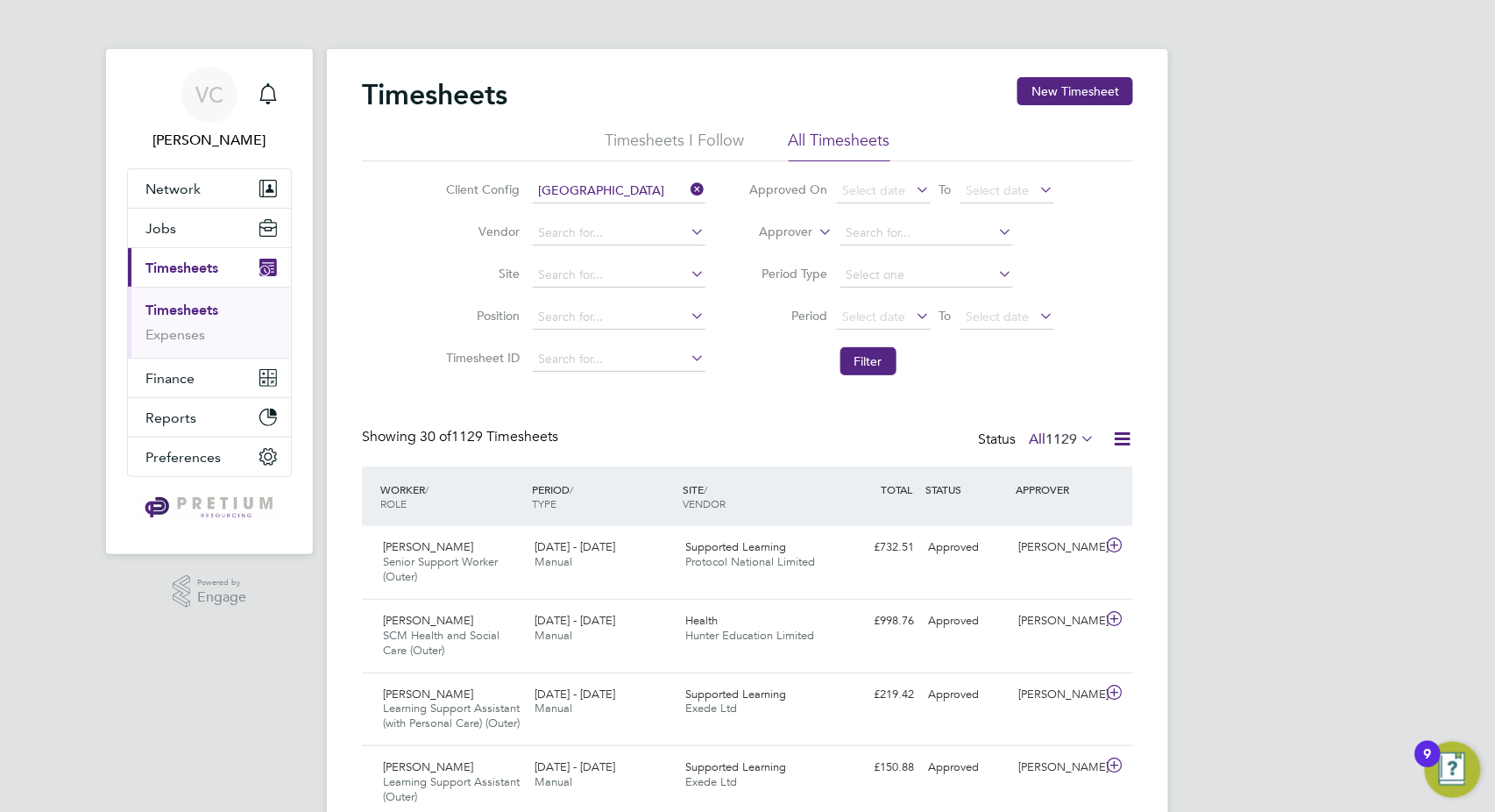
click at [1120, 436] on icon at bounding box center [1123, 439] width 22 height 22
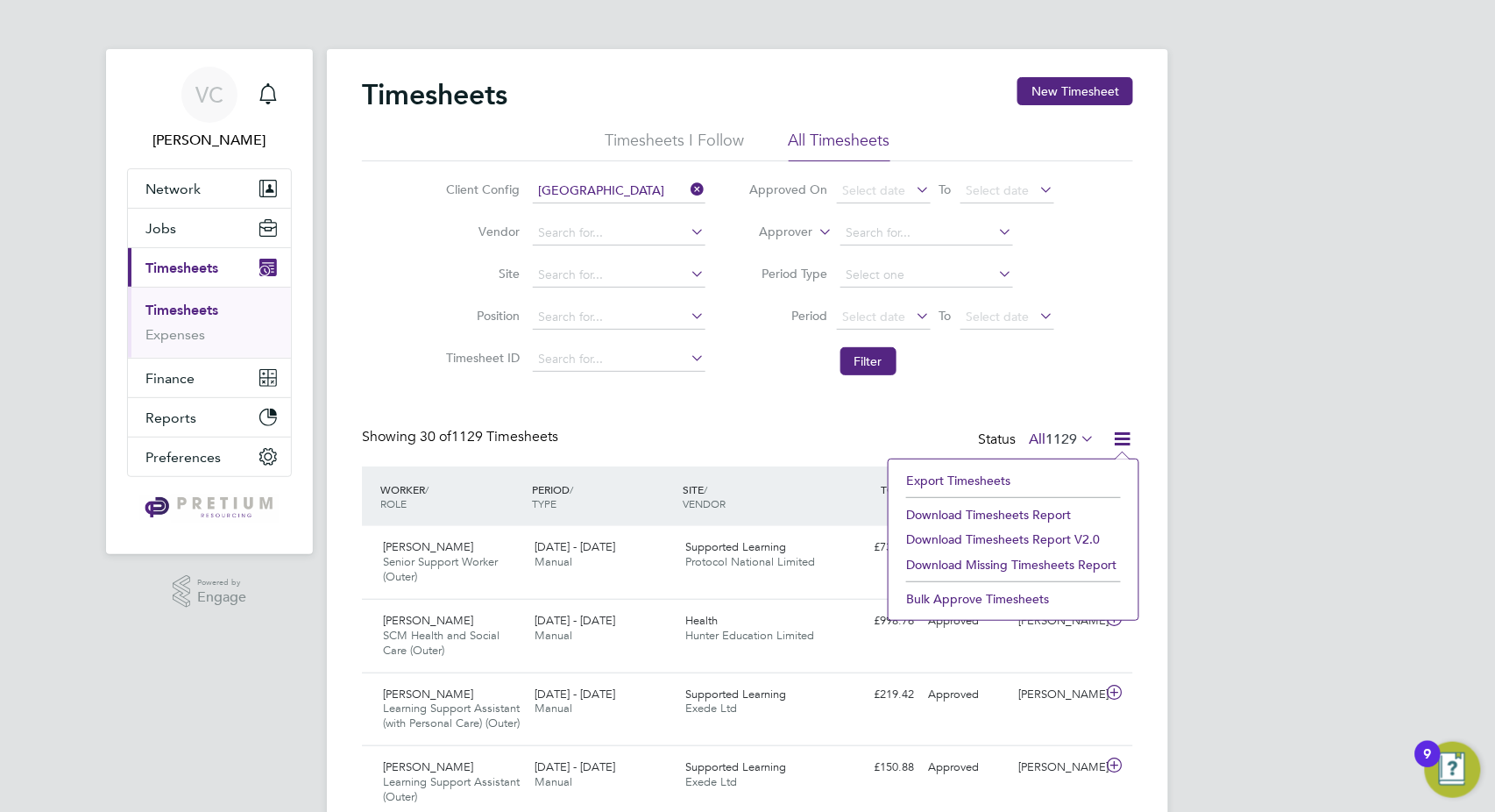
click at [1000, 519] on li "Download Timesheets Report" at bounding box center [1013, 514] width 232 height 24
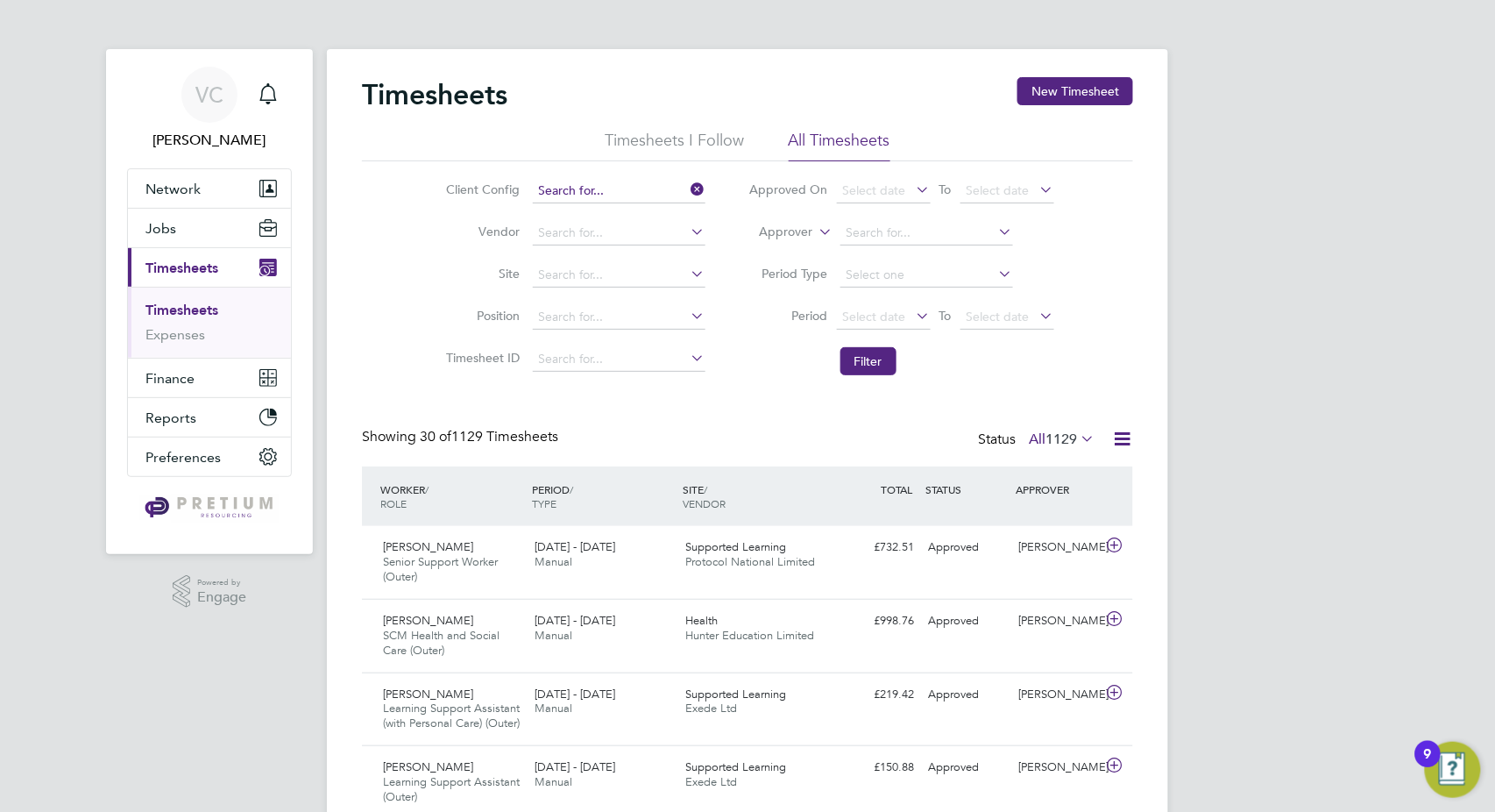
click at [634, 187] on input at bounding box center [619, 191] width 173 height 24
paste input "Central Team"
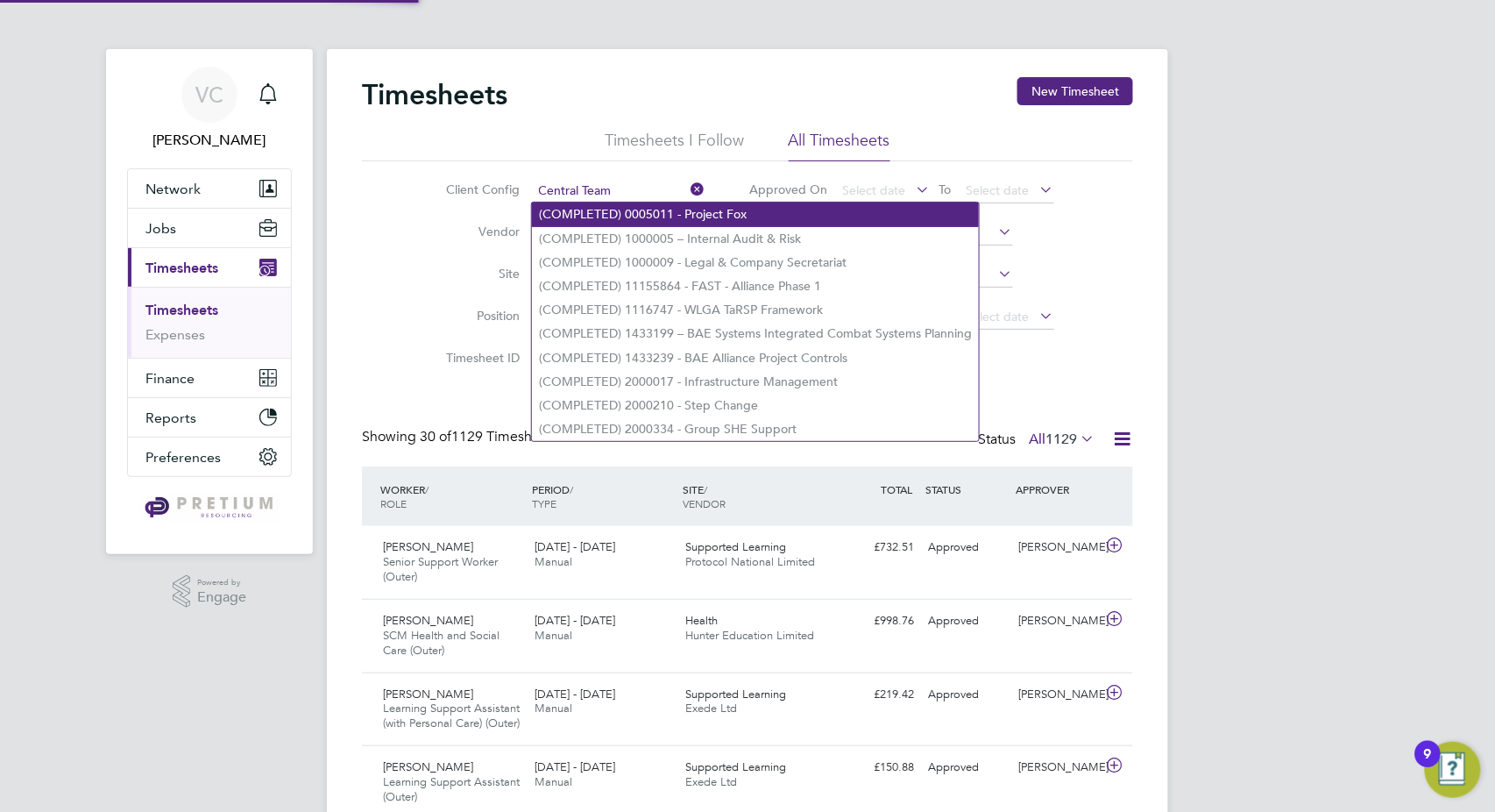
drag, startPoint x: 623, startPoint y: 198, endPoint x: 609, endPoint y: 221, distance: 26.9
click at [609, 221] on li "(COMPLETED) 0005011 - Project Fox" at bounding box center [755, 214] width 447 height 24
type input "(COMPLETED) 0005011 - Project Fox"
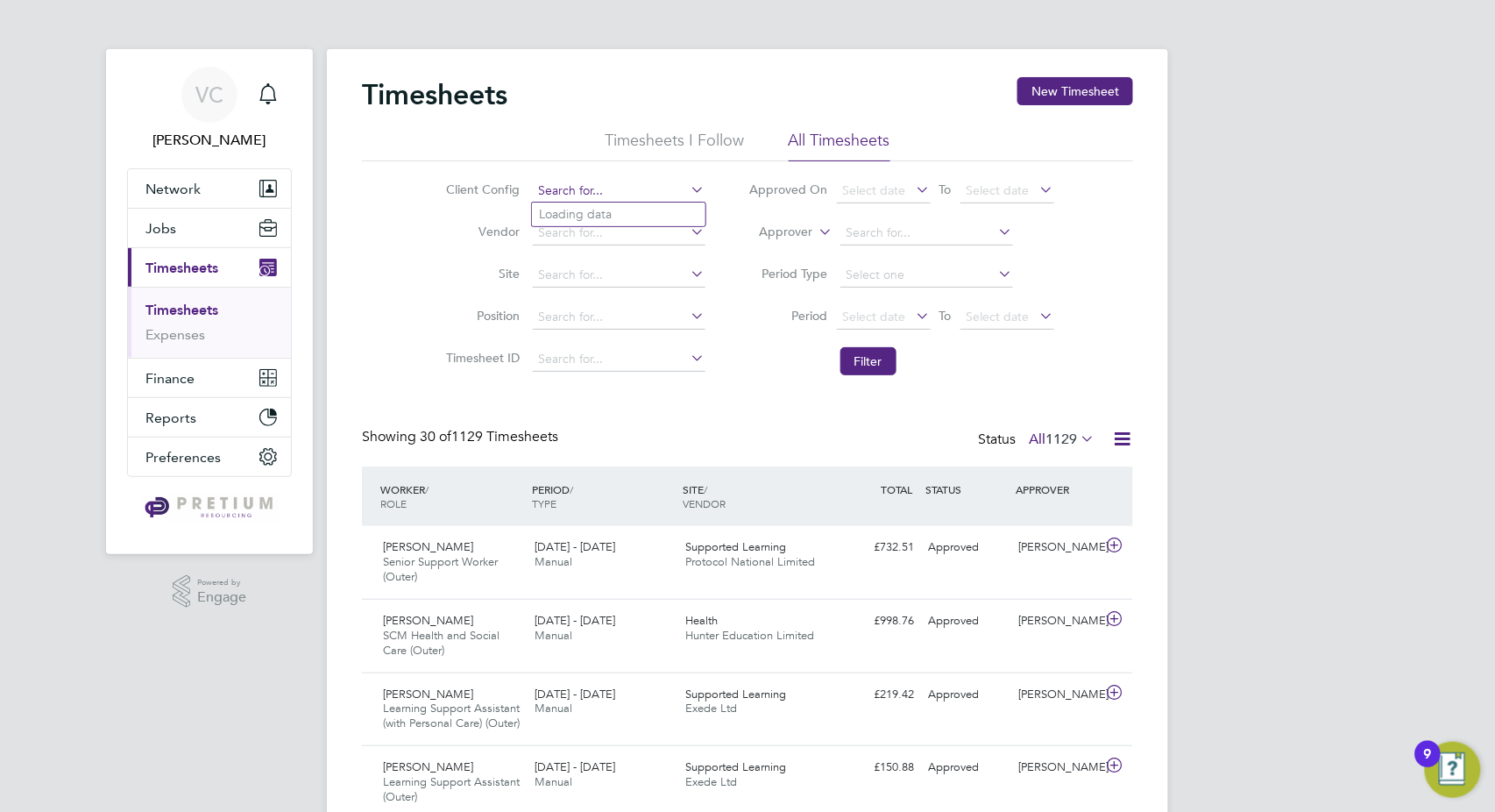
click at [630, 193] on input at bounding box center [619, 191] width 173 height 24
paste input "Central Team"
click at [621, 207] on li "Central Team" at bounding box center [618, 214] width 174 height 24
type input "Central Team"
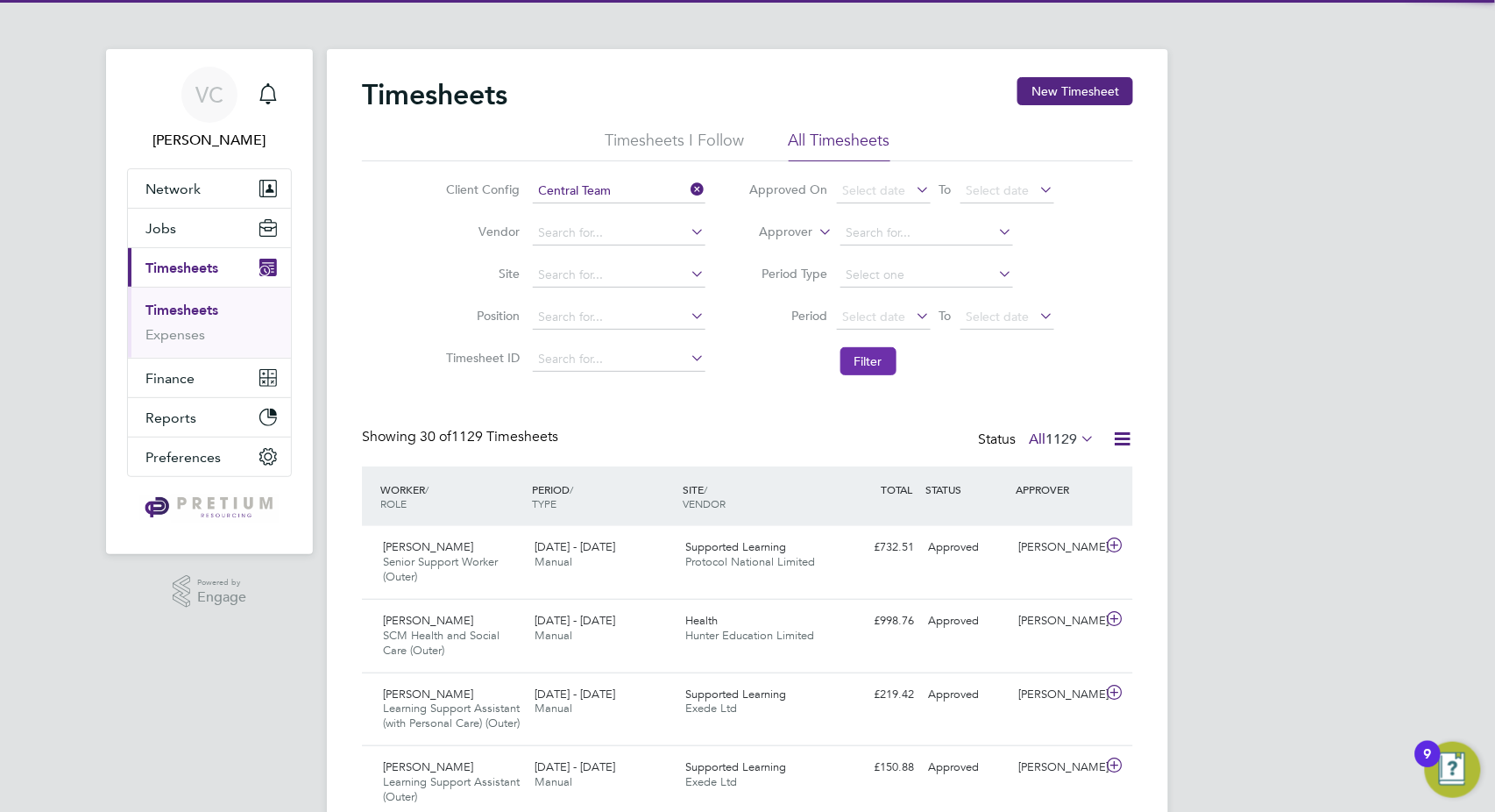
click at [858, 360] on button "Filter" at bounding box center [869, 361] width 56 height 28
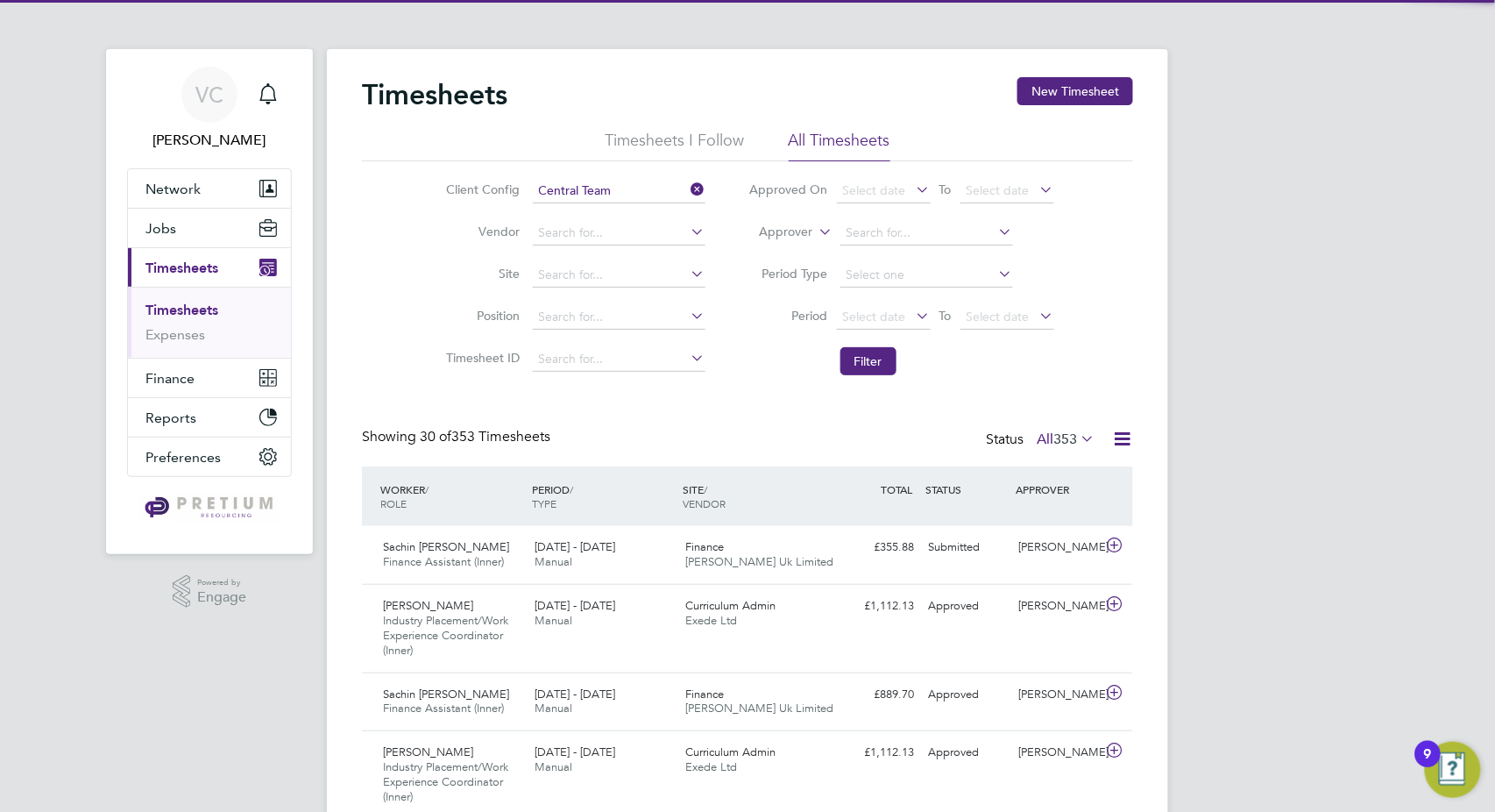
click at [1123, 433] on icon at bounding box center [1123, 439] width 22 height 22
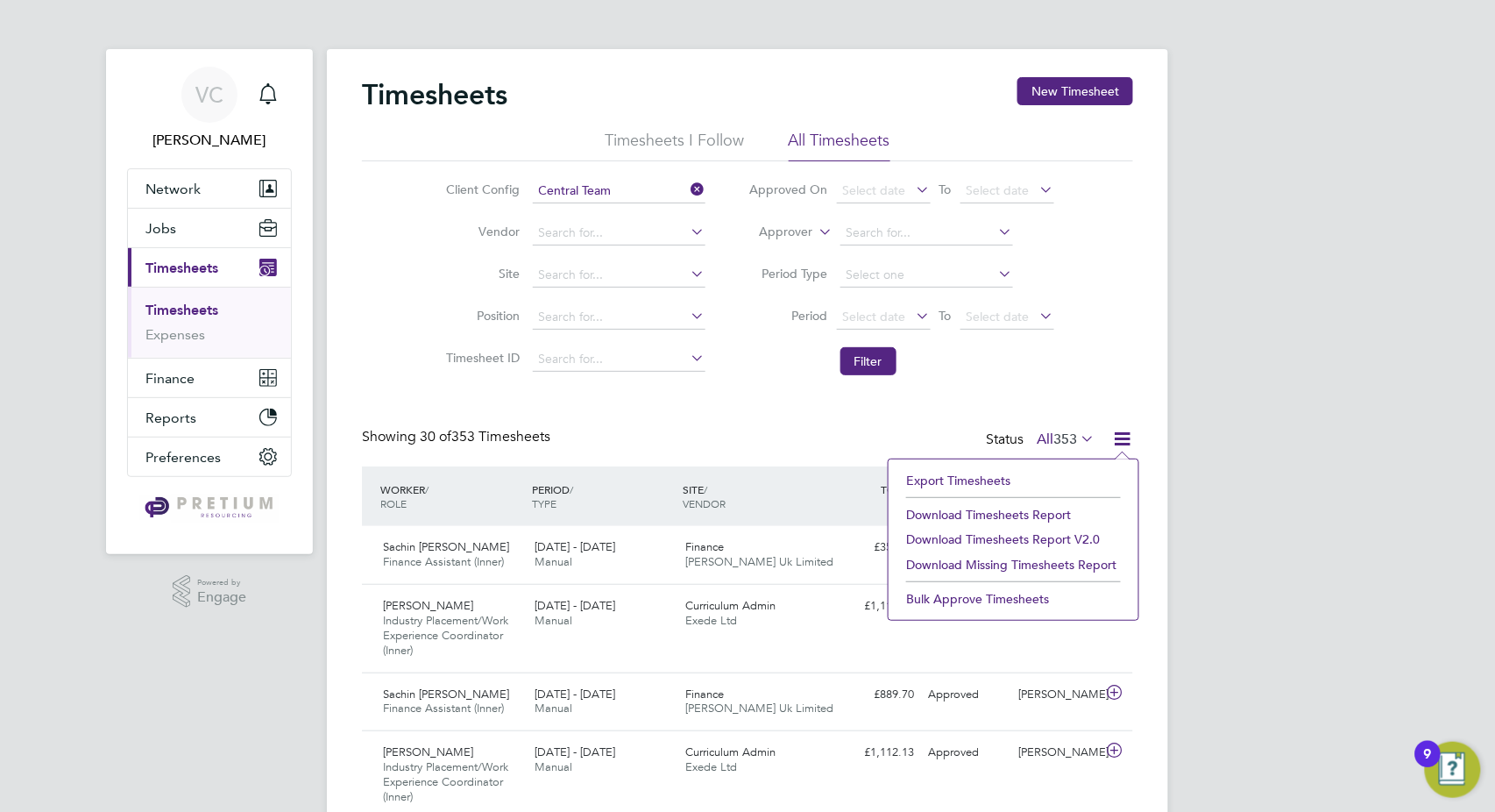
click at [1047, 515] on li "Download Timesheets Report" at bounding box center [1013, 514] width 232 height 24
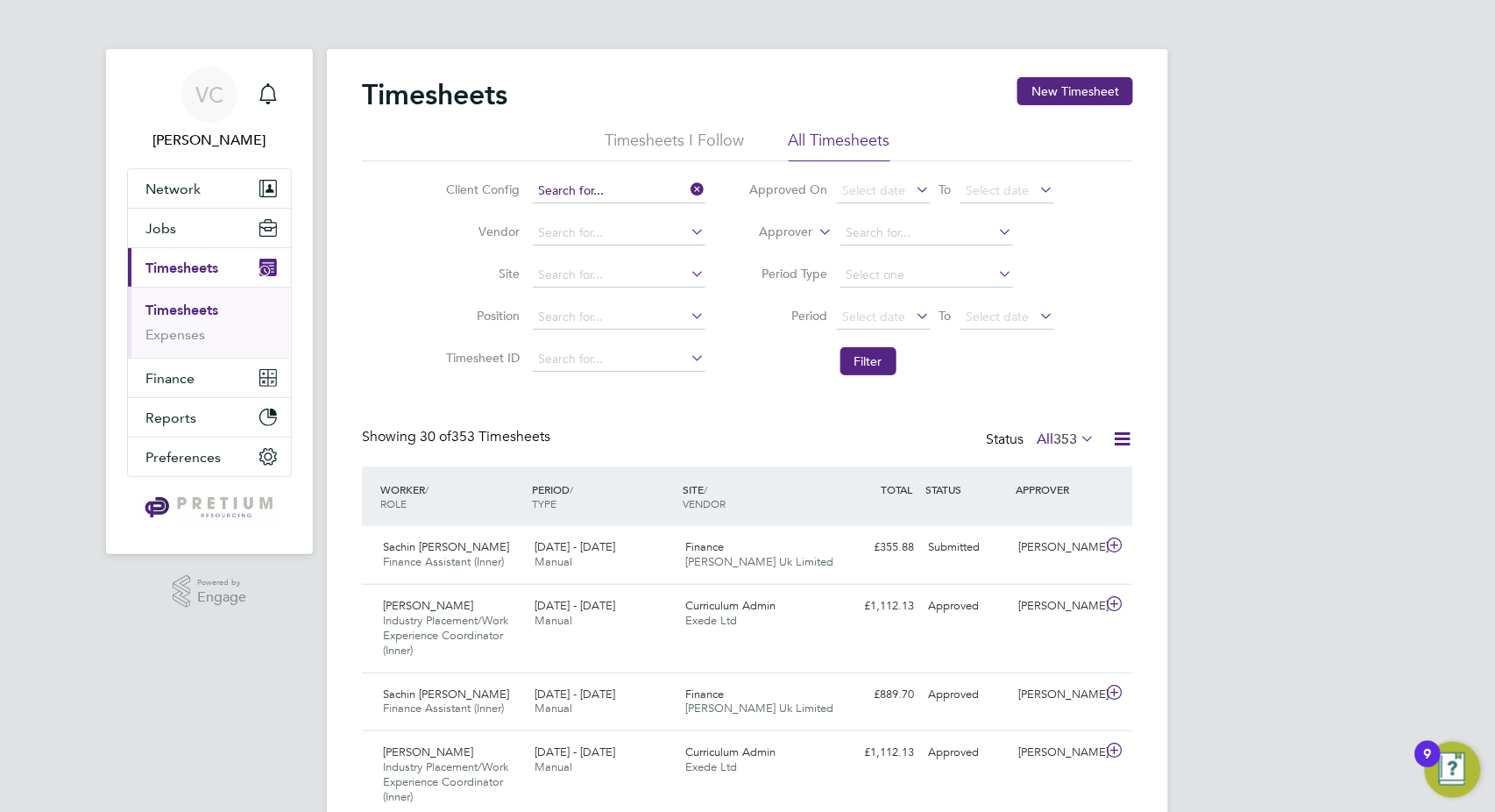
click at [628, 195] on input at bounding box center [619, 191] width 173 height 24
paste input "Rainham"
type input "Rainham"
click at [622, 213] on li "Rainham" at bounding box center [618, 214] width 174 height 24
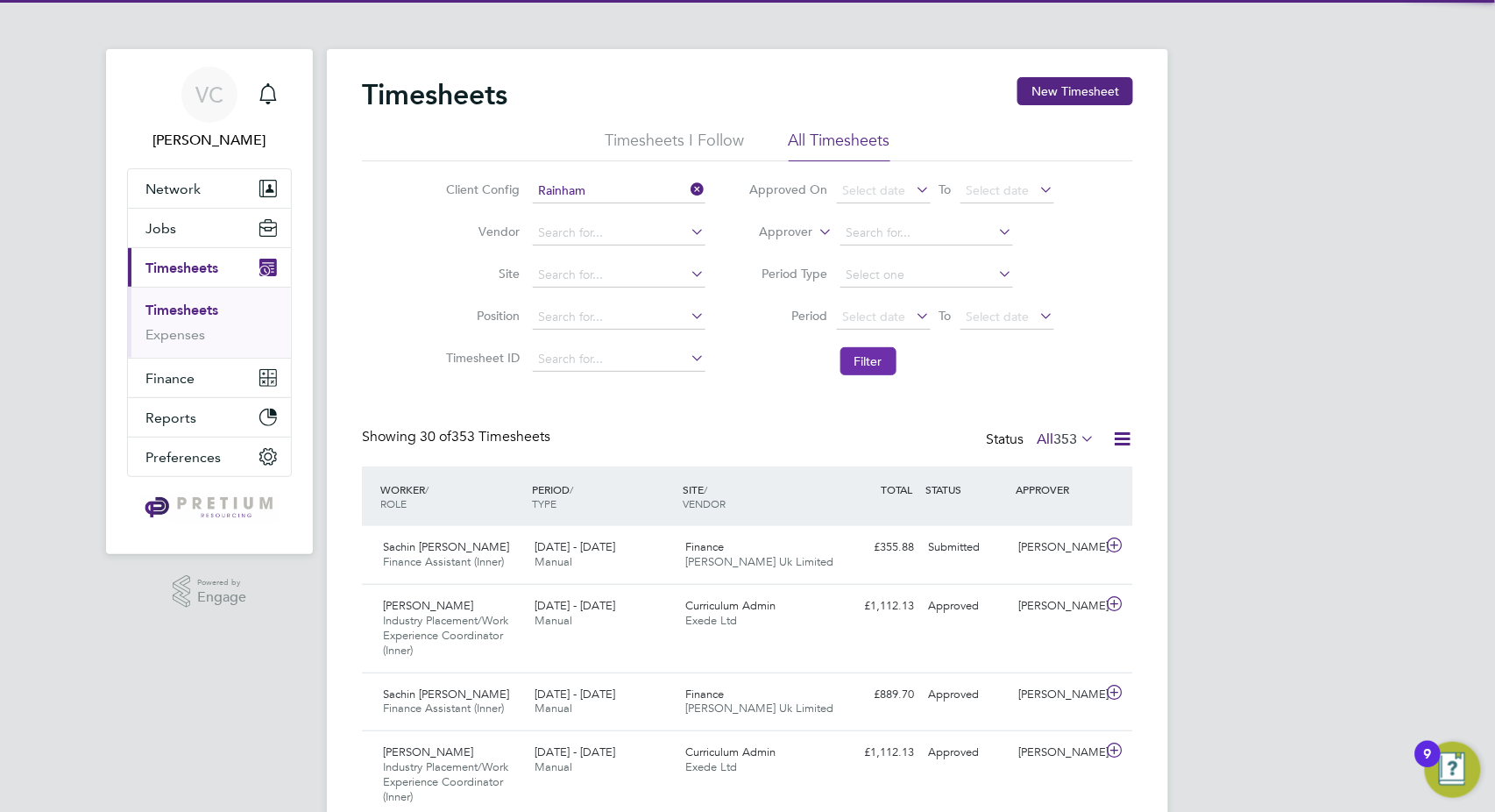
drag, startPoint x: 877, startPoint y: 366, endPoint x: 914, endPoint y: 390, distance: 44.1
click at [877, 364] on button "Filter" at bounding box center [869, 361] width 56 height 28
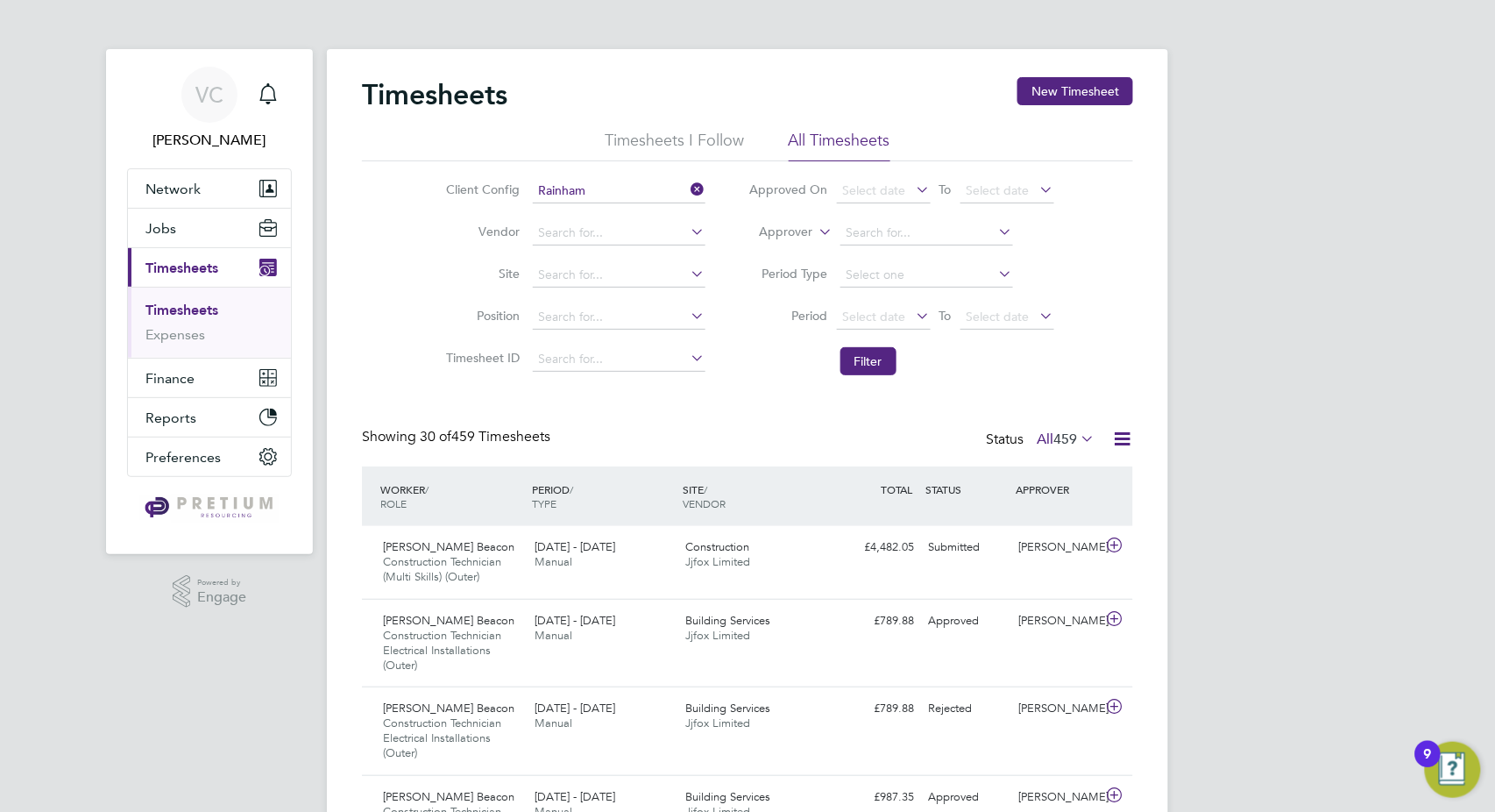
click at [1115, 438] on icon at bounding box center [1123, 439] width 22 height 22
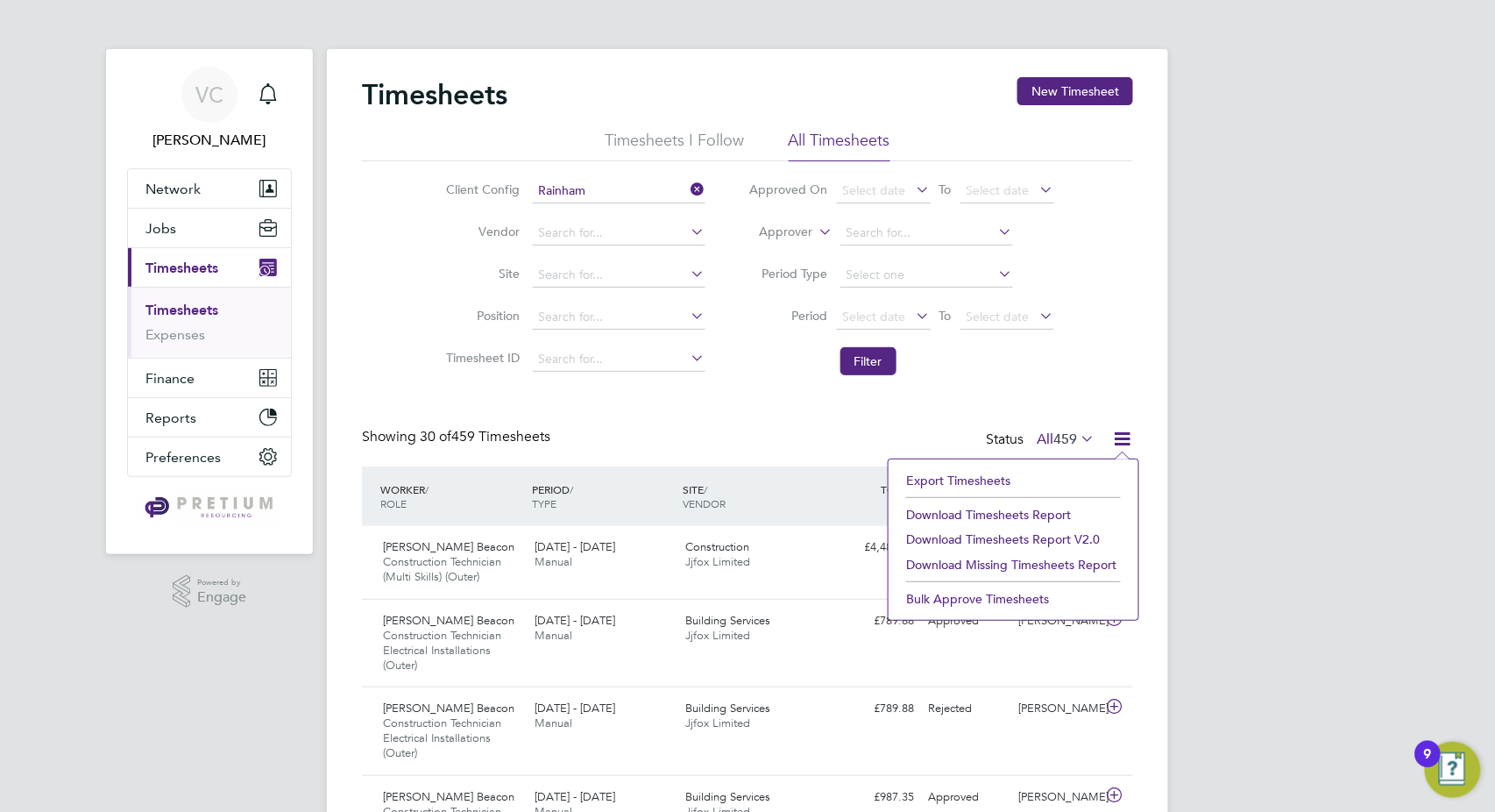
click at [1055, 518] on li "Download Timesheets Report" at bounding box center [1013, 514] width 232 height 24
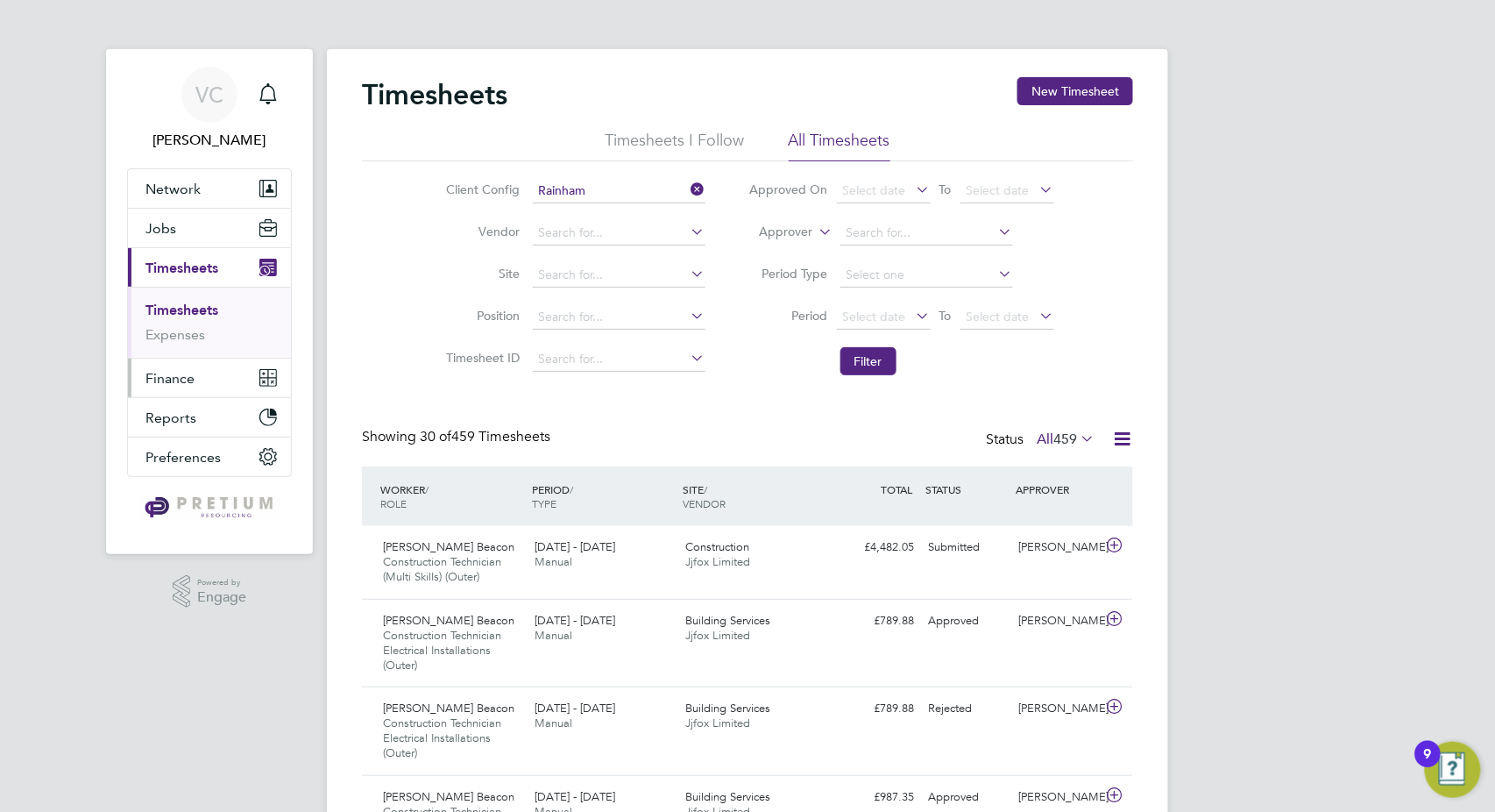
click at [157, 375] on span "Finance" at bounding box center [170, 379] width 49 height 17
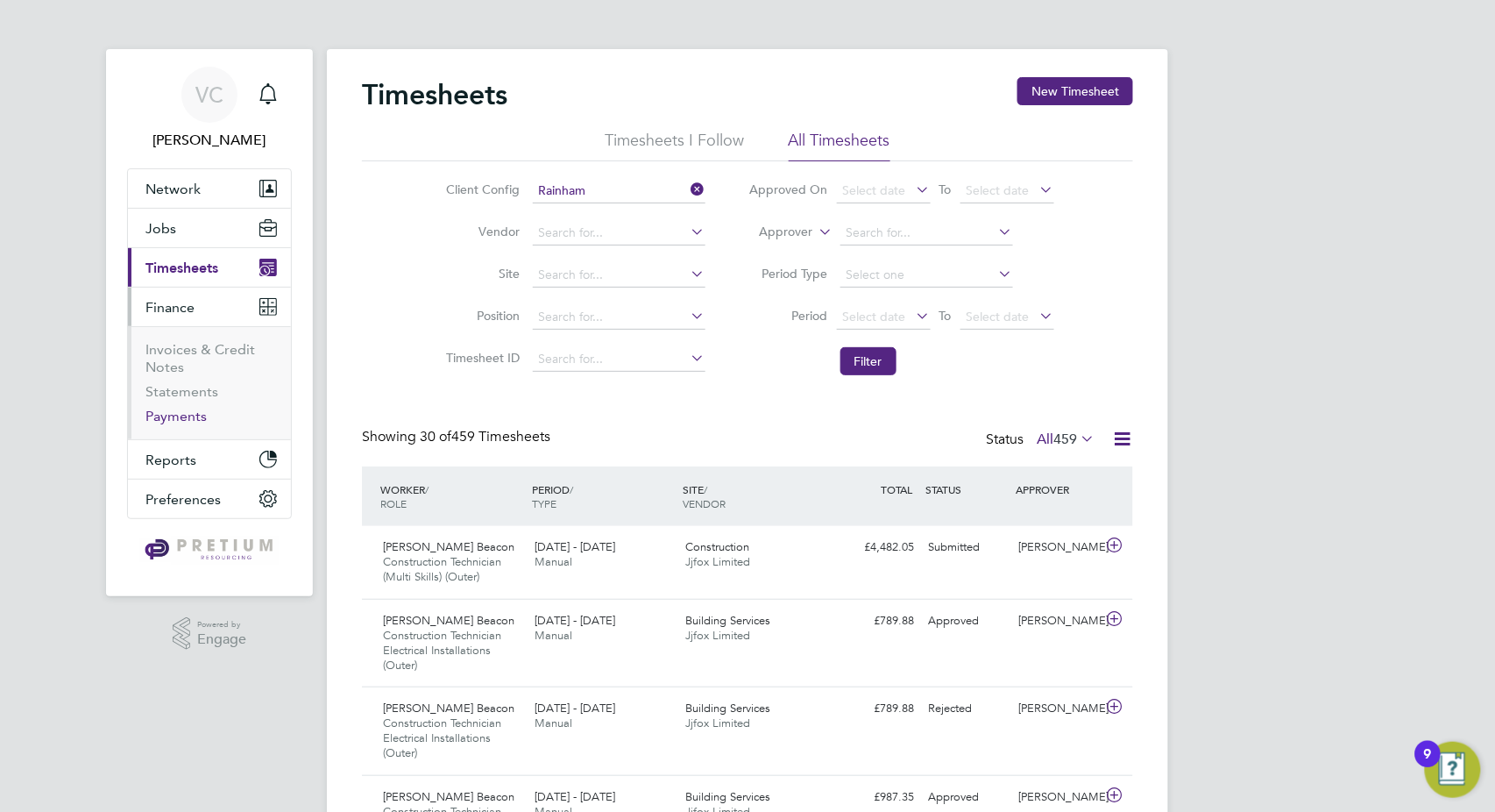
click at [183, 419] on link "Payments" at bounding box center [176, 416] width 61 height 17
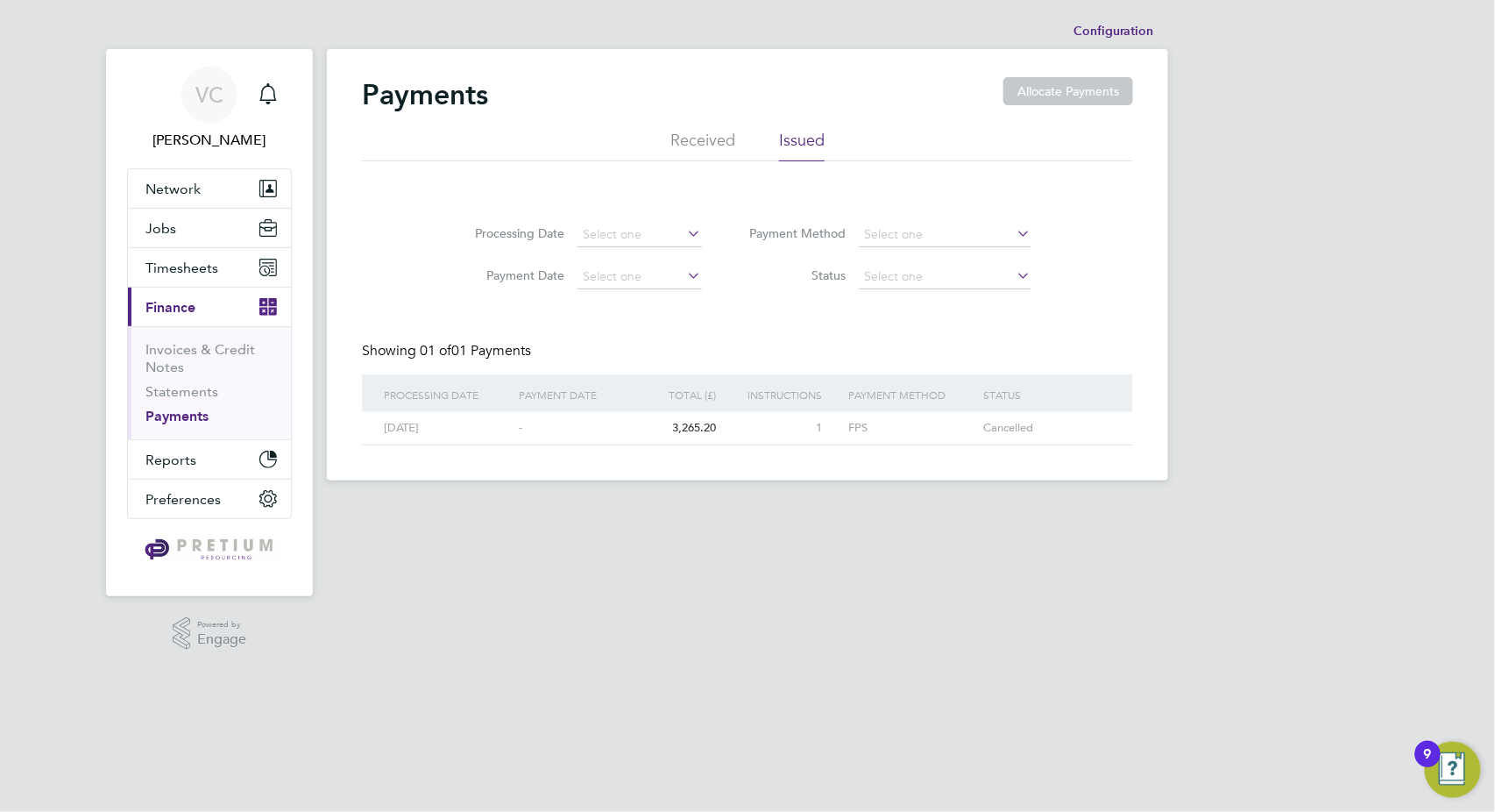
drag, startPoint x: 651, startPoint y: 147, endPoint x: 688, endPoint y: 144, distance: 37.1
click at [651, 146] on ul "Received Issued" at bounding box center [747, 146] width 771 height 32
click at [735, 141] on li "Received" at bounding box center [703, 146] width 65 height 32
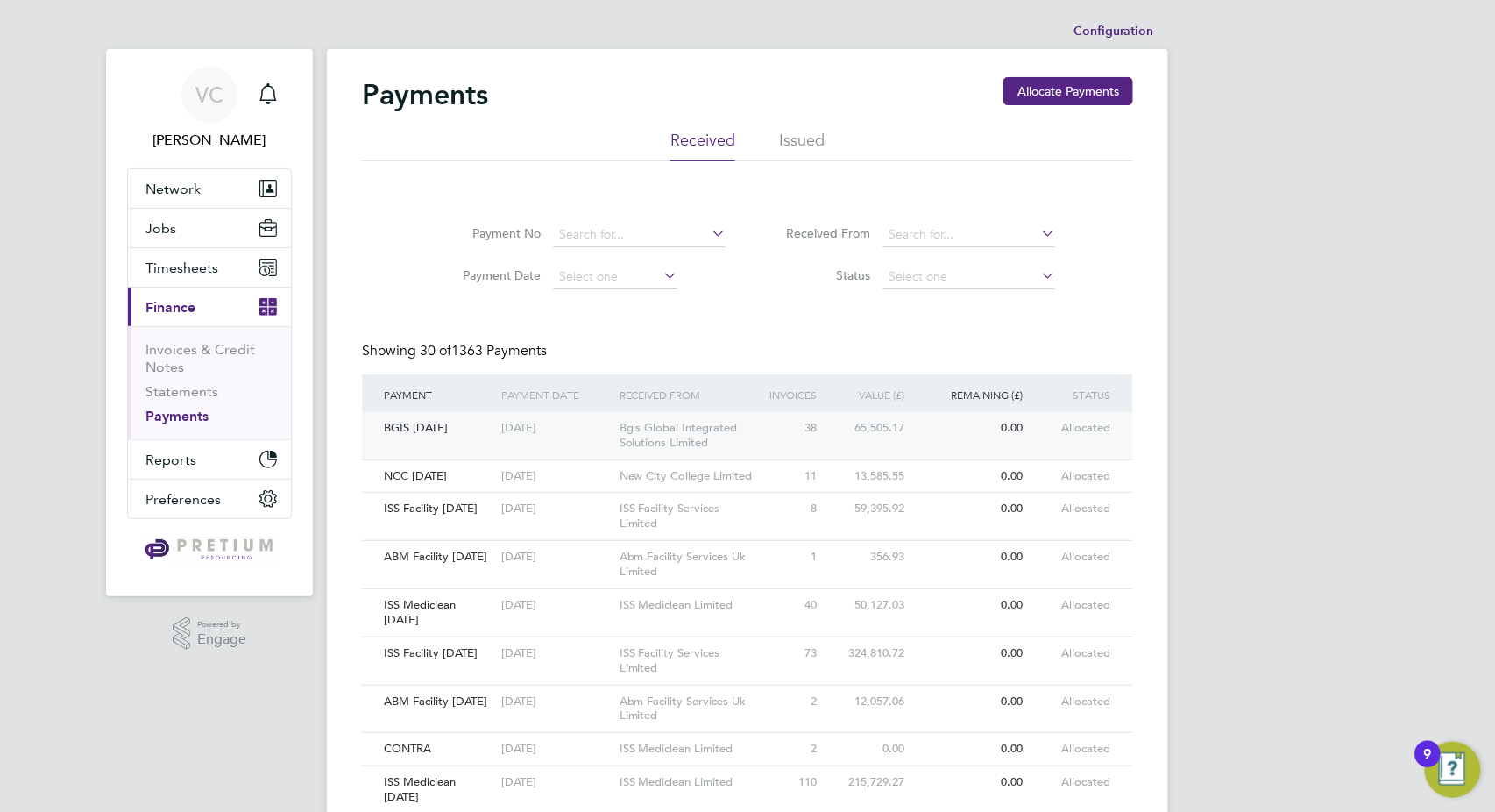
click at [816, 433] on div "38" at bounding box center [792, 428] width 58 height 32
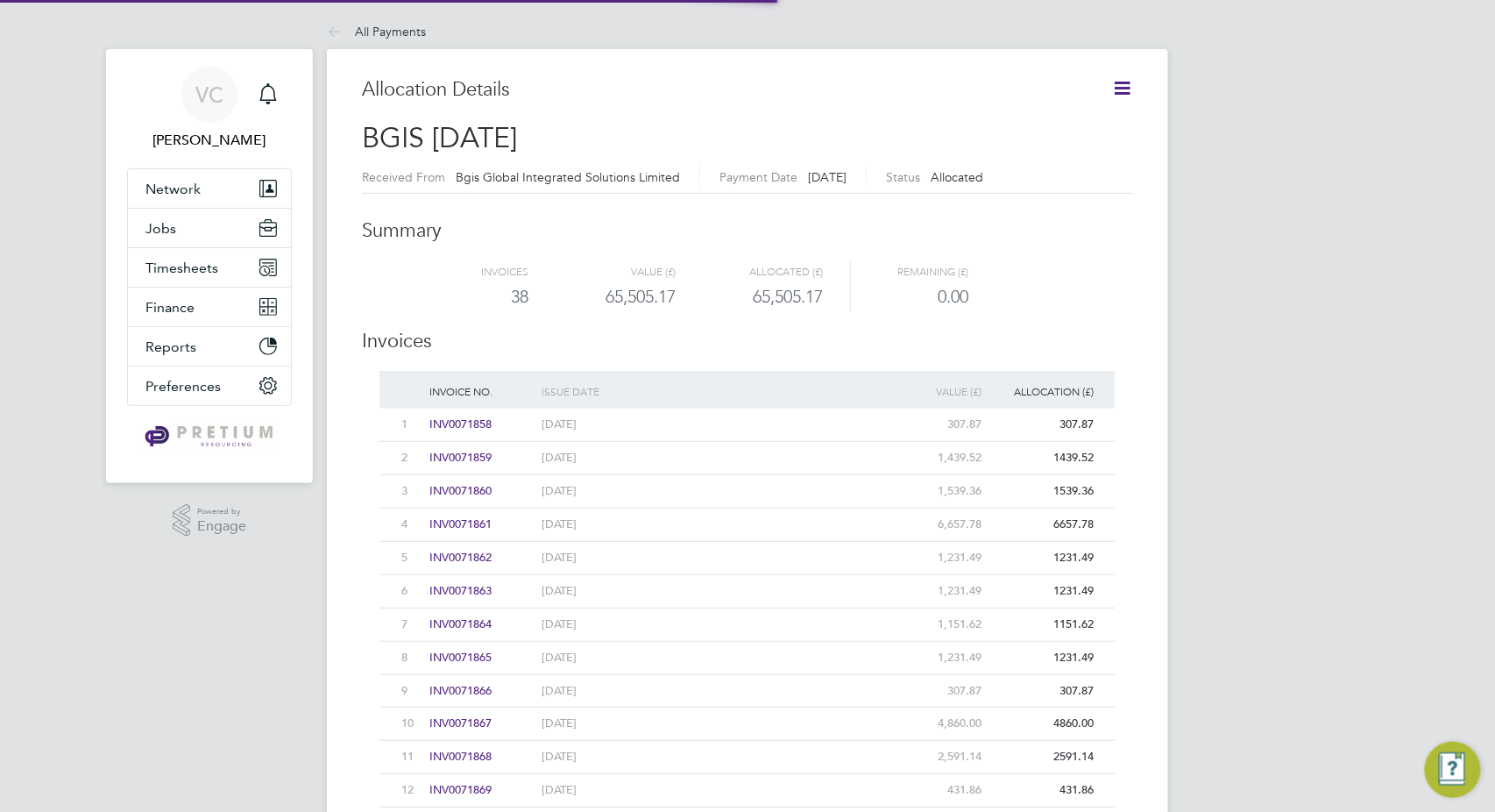
click at [1118, 87] on icon at bounding box center [1123, 88] width 22 height 22
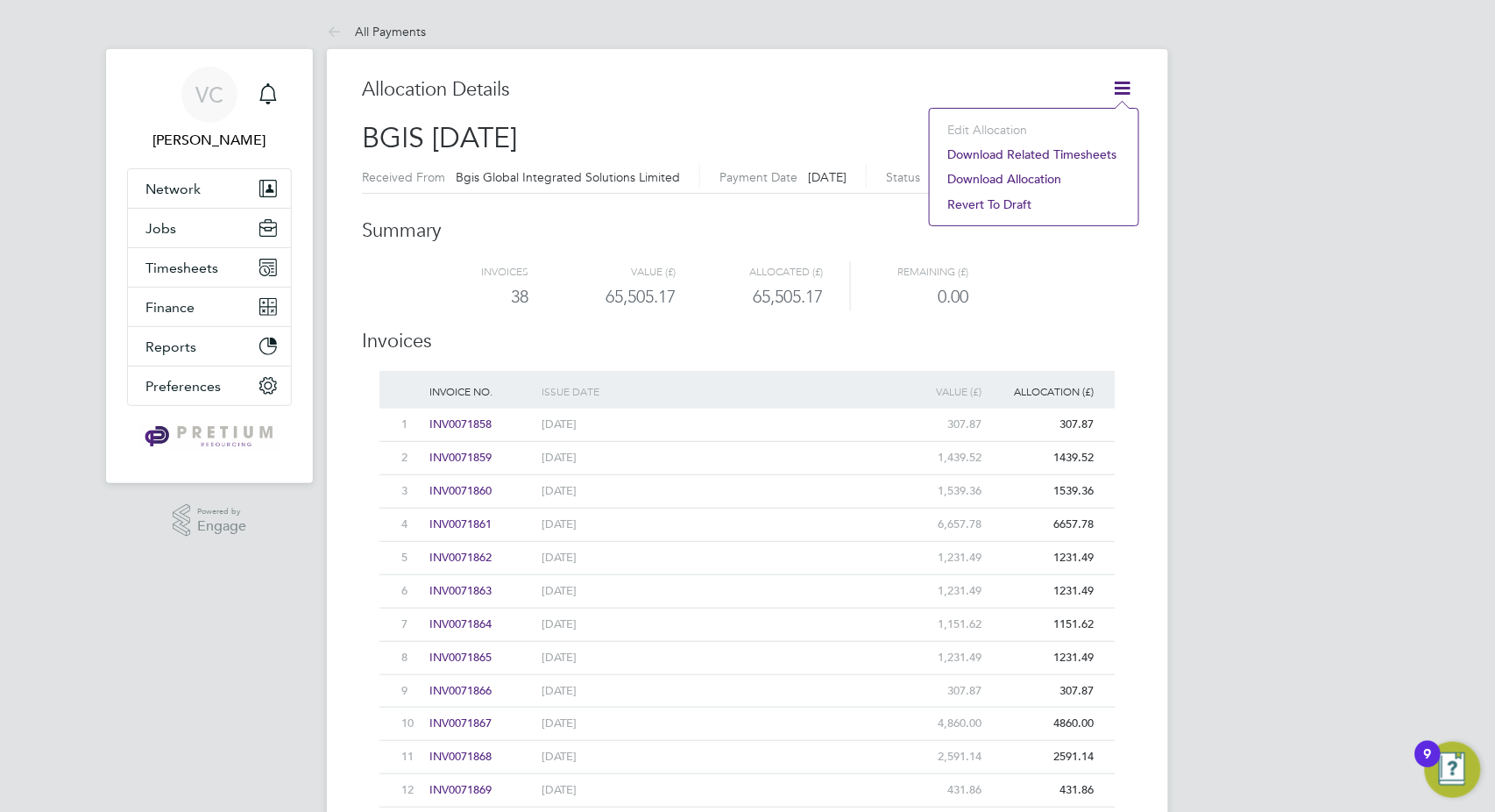
click at [1027, 157] on li "Download related timesheets" at bounding box center [1035, 154] width 191 height 24
